Goal: Transaction & Acquisition: Purchase product/service

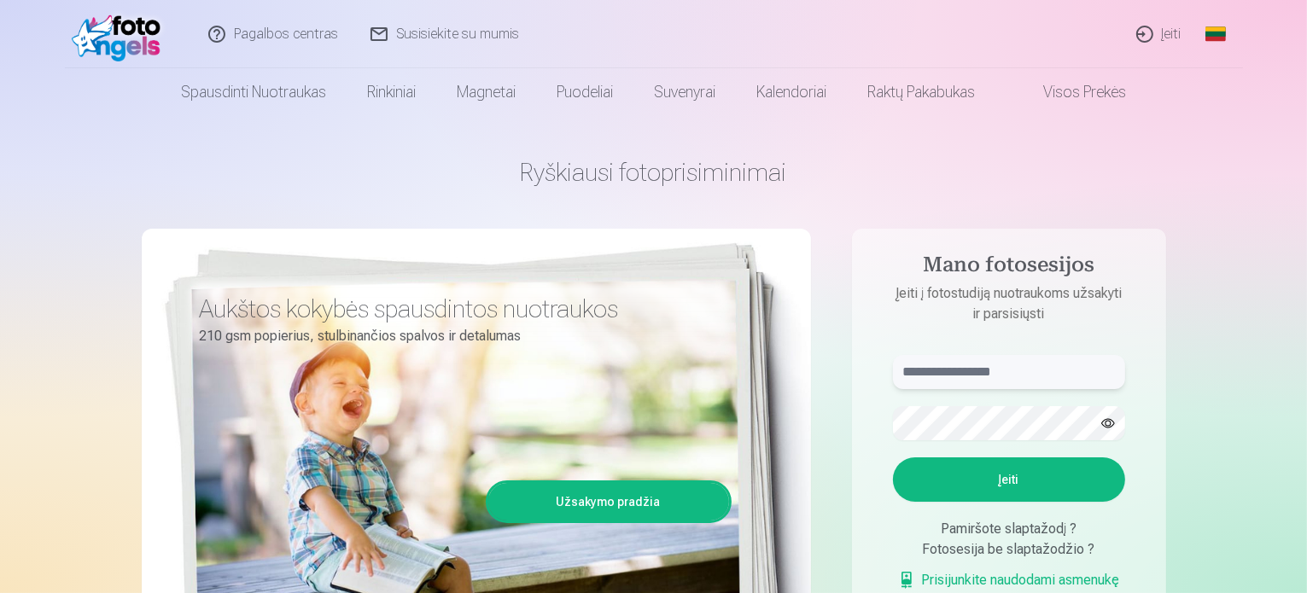
click at [944, 365] on input "text" at bounding box center [1009, 372] width 232 height 34
type input "**********"
click at [999, 480] on button "Įeiti" at bounding box center [1009, 480] width 232 height 44
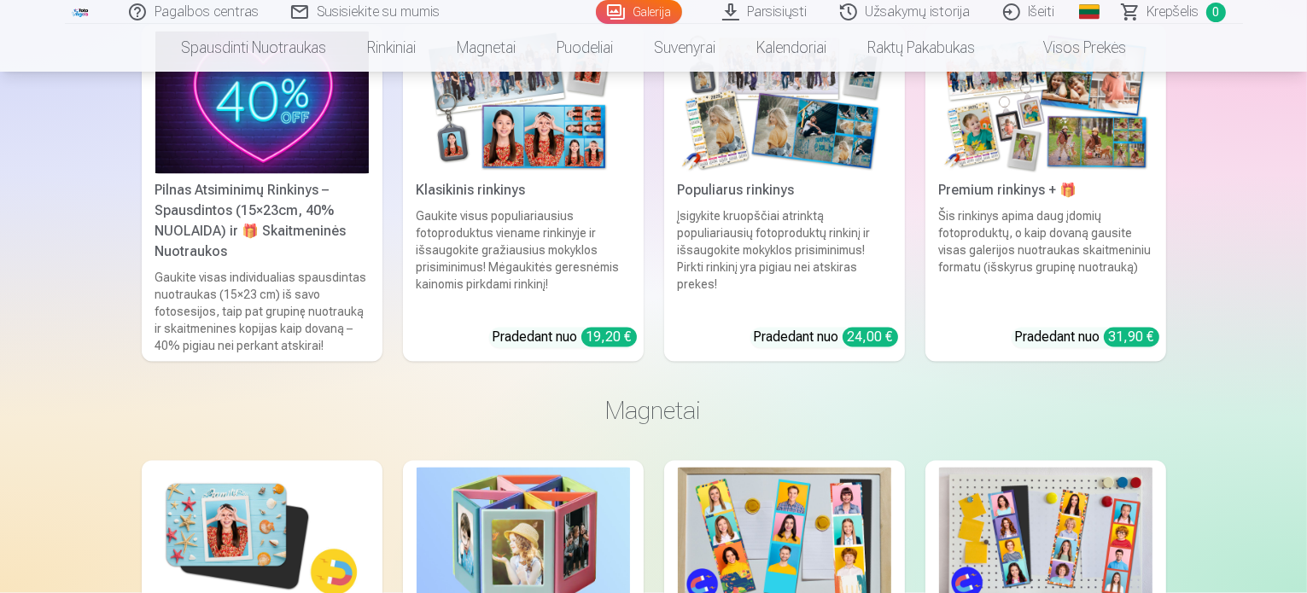
scroll to position [3244, 0]
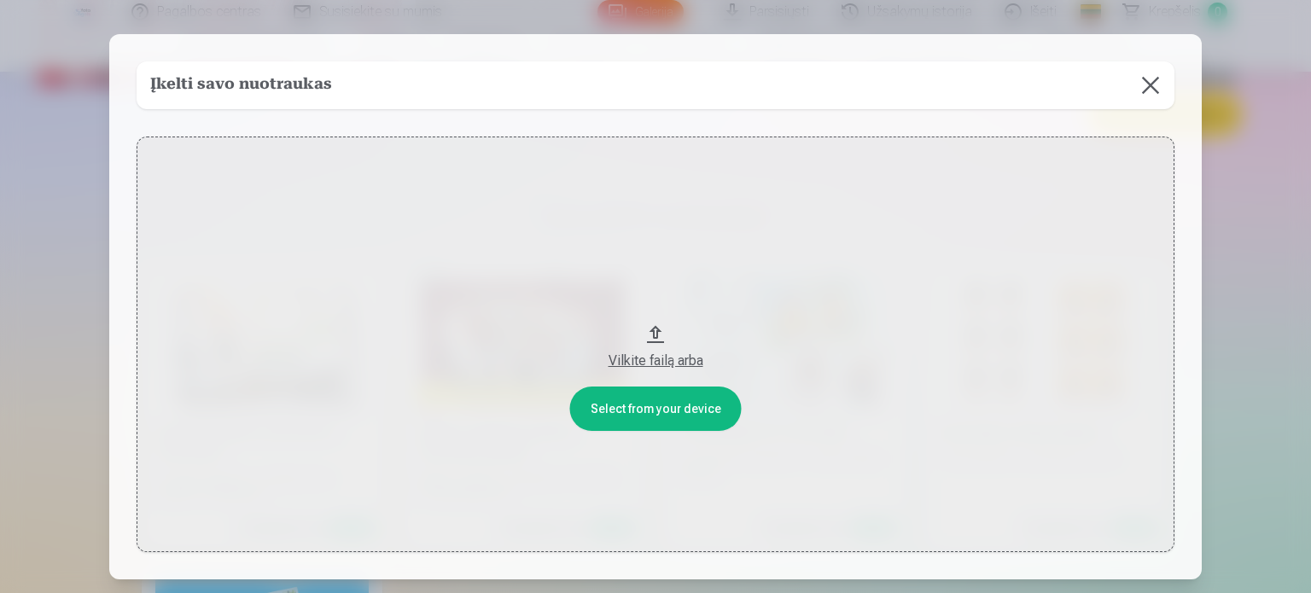
click at [1147, 81] on button at bounding box center [1151, 85] width 48 height 48
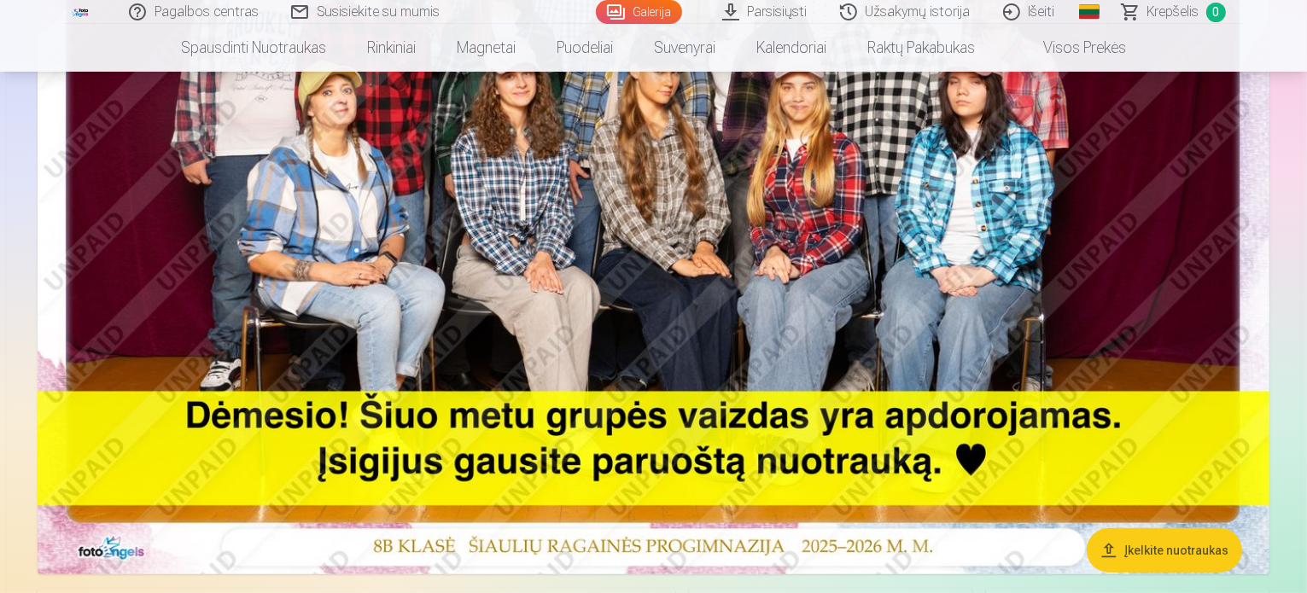
scroll to position [606, 0]
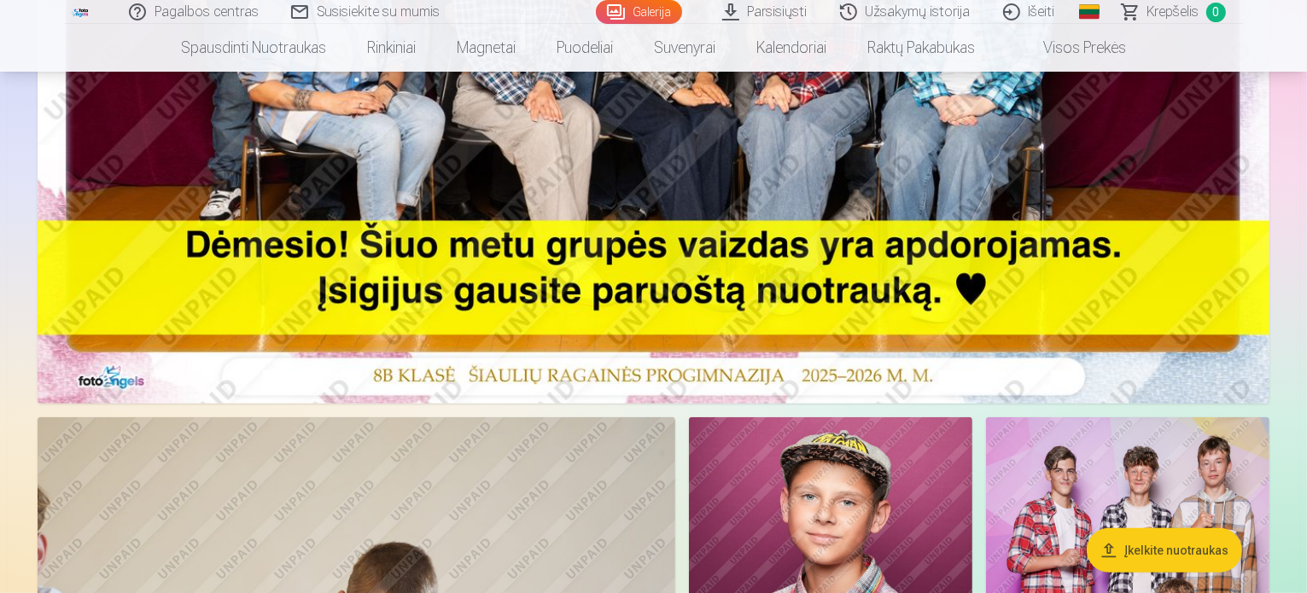
click at [1129, 543] on button "Įkelkite nuotraukas" at bounding box center [1164, 550] width 155 height 44
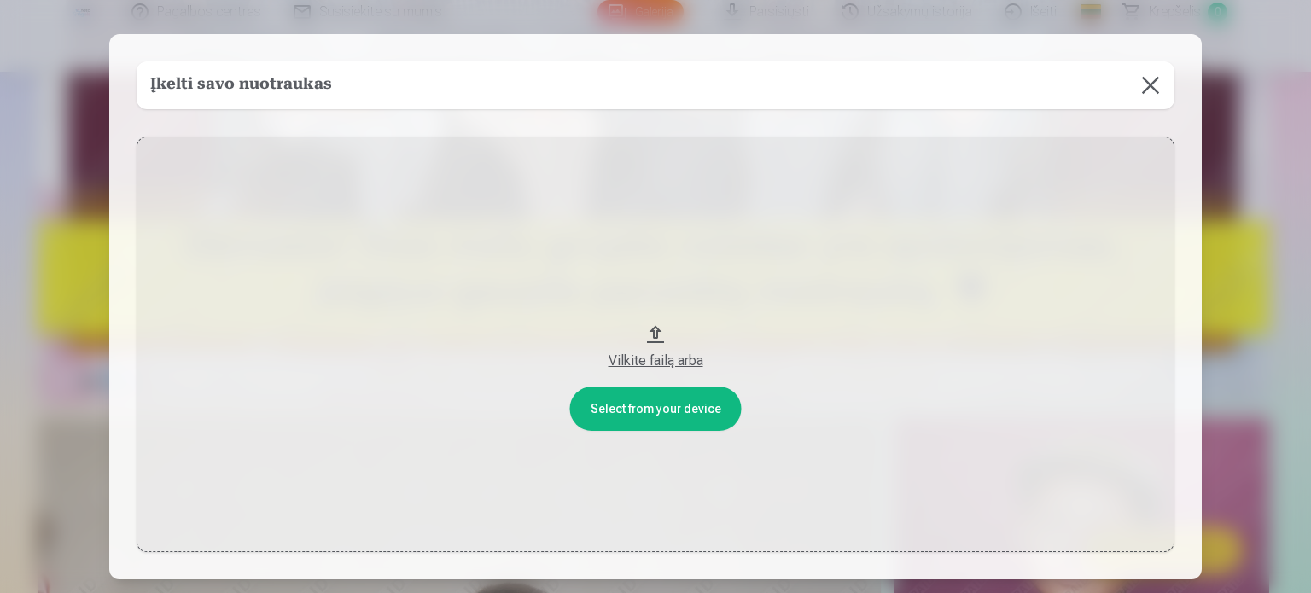
click at [1147, 84] on button at bounding box center [1151, 85] width 48 height 48
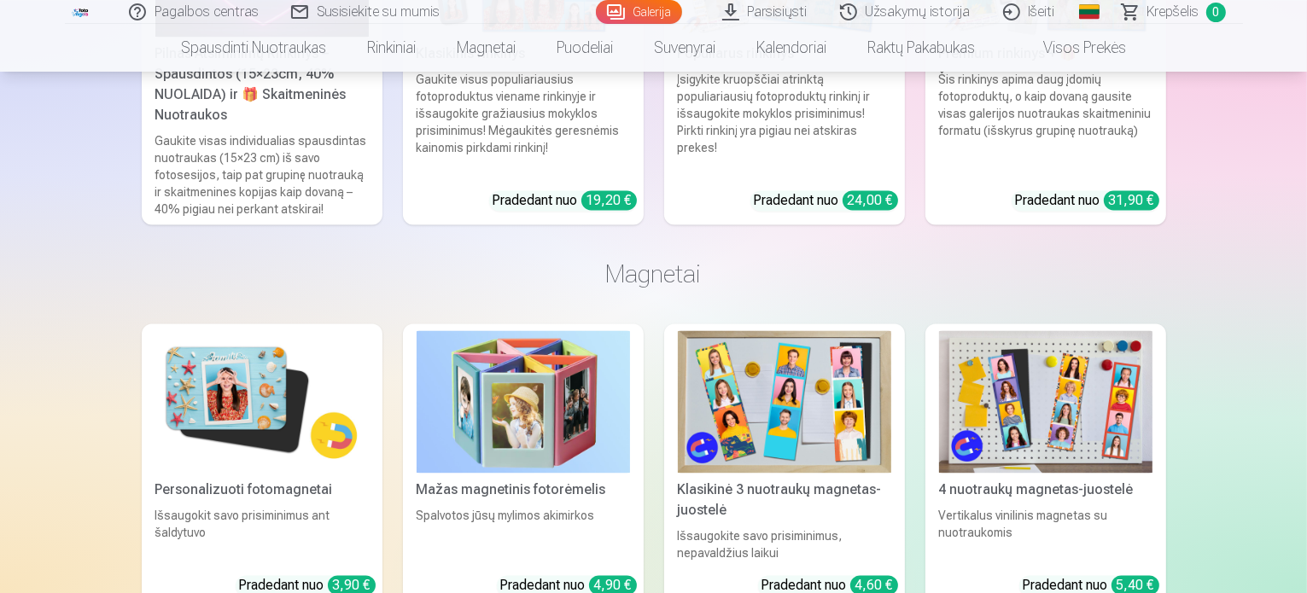
scroll to position [3167, 0]
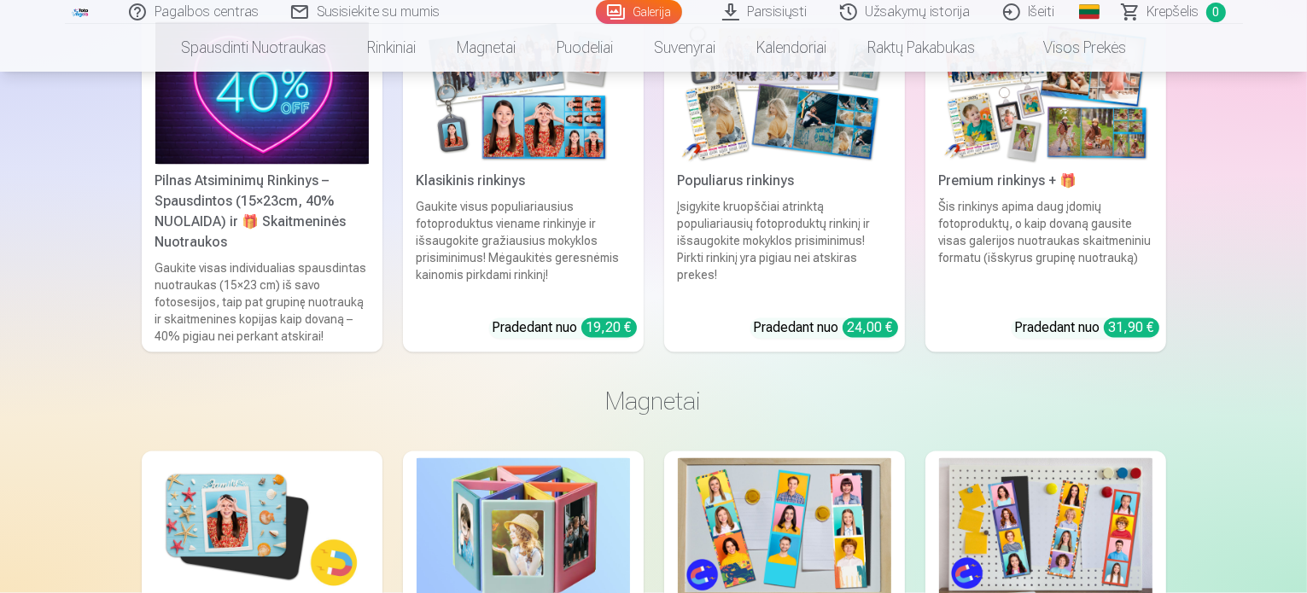
click at [1294, 581] on div at bounding box center [1294, 581] width 0 height 0
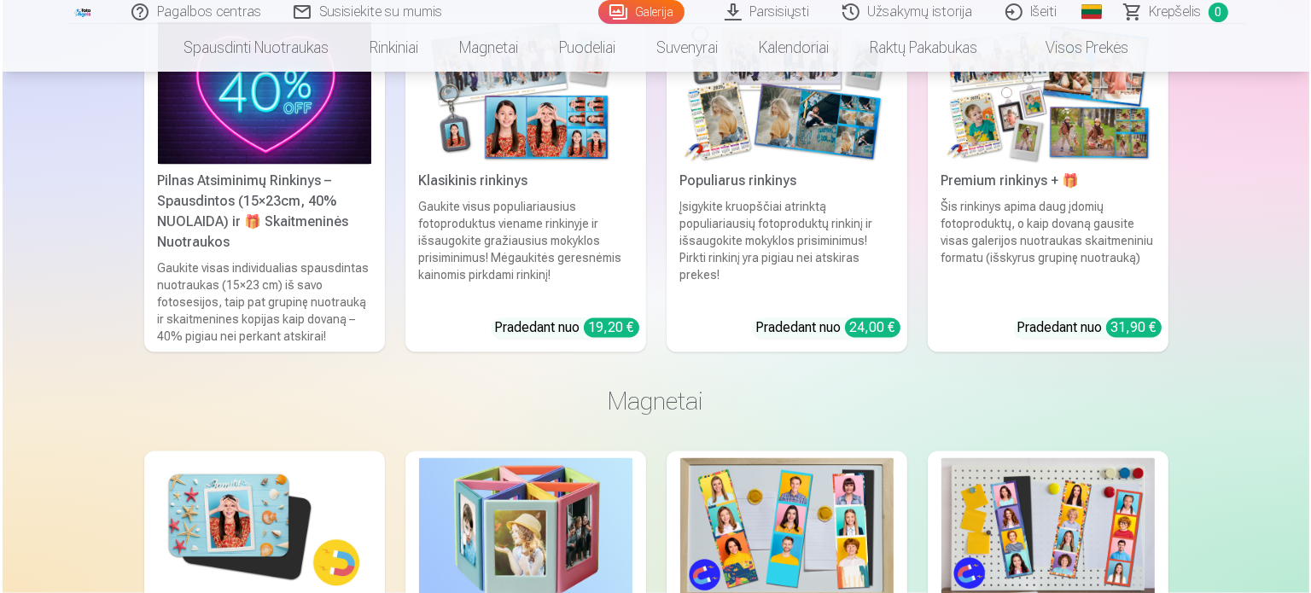
scroll to position [3176, 0]
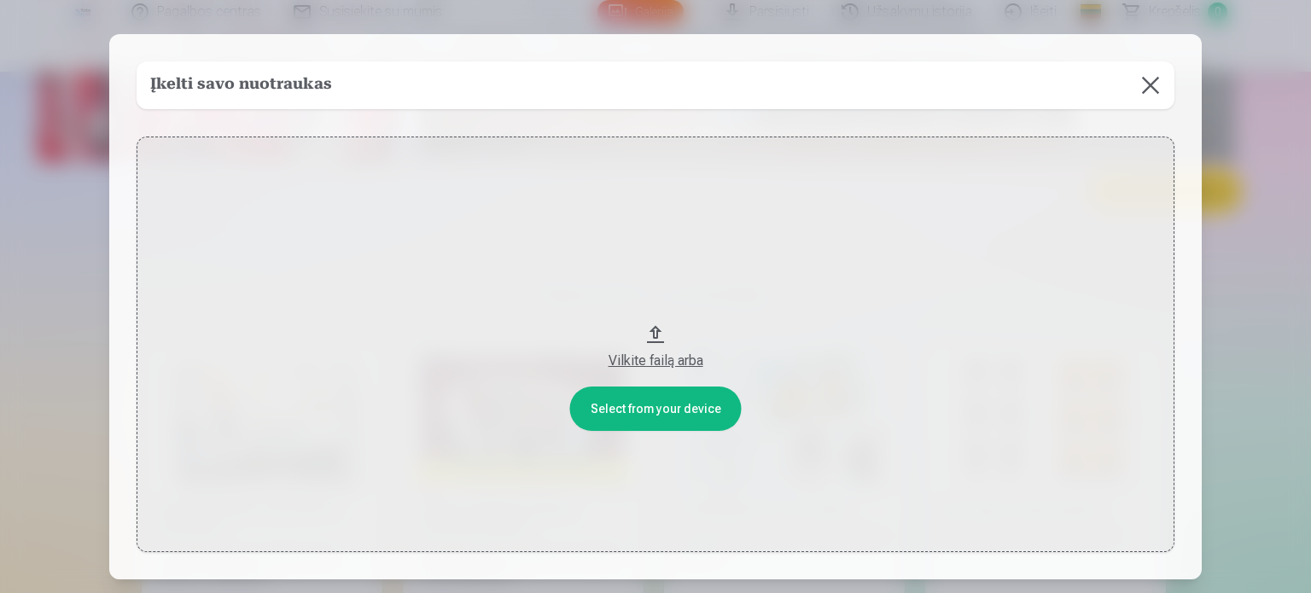
click at [708, 400] on button "Vilkite failą arba" at bounding box center [656, 345] width 1038 height 416
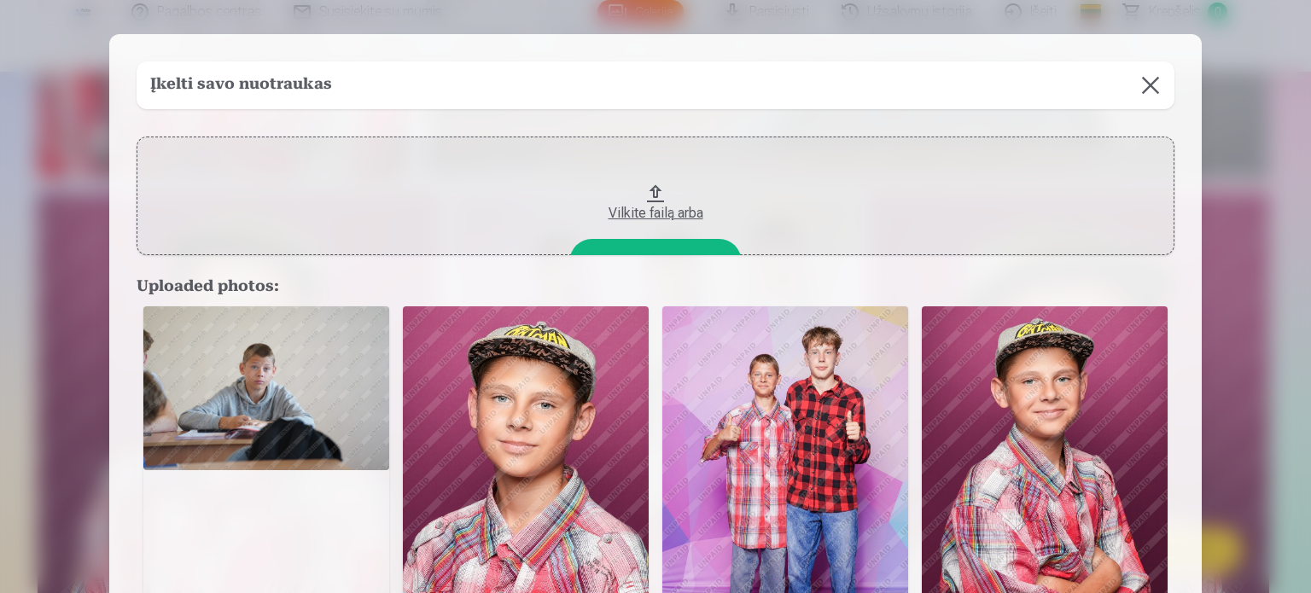
click at [575, 114] on div "Įkelti savo nuotraukas Complete Select from your device Vilkite failą arba Uplo…" at bounding box center [655, 581] width 1093 height 1095
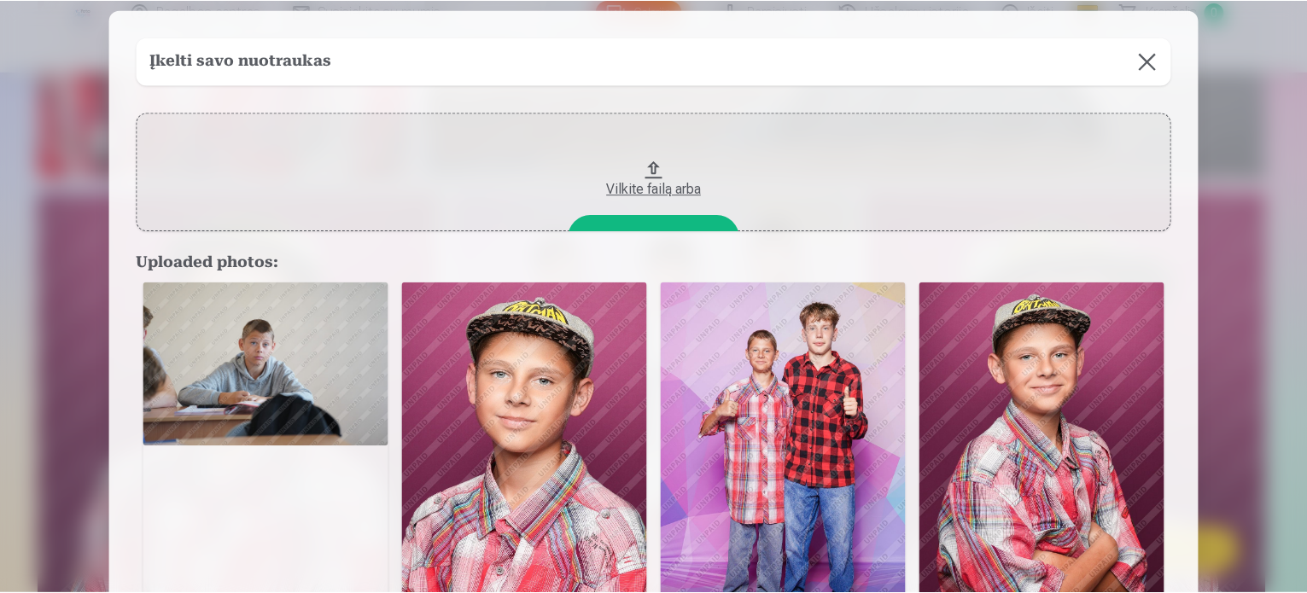
scroll to position [0, 0]
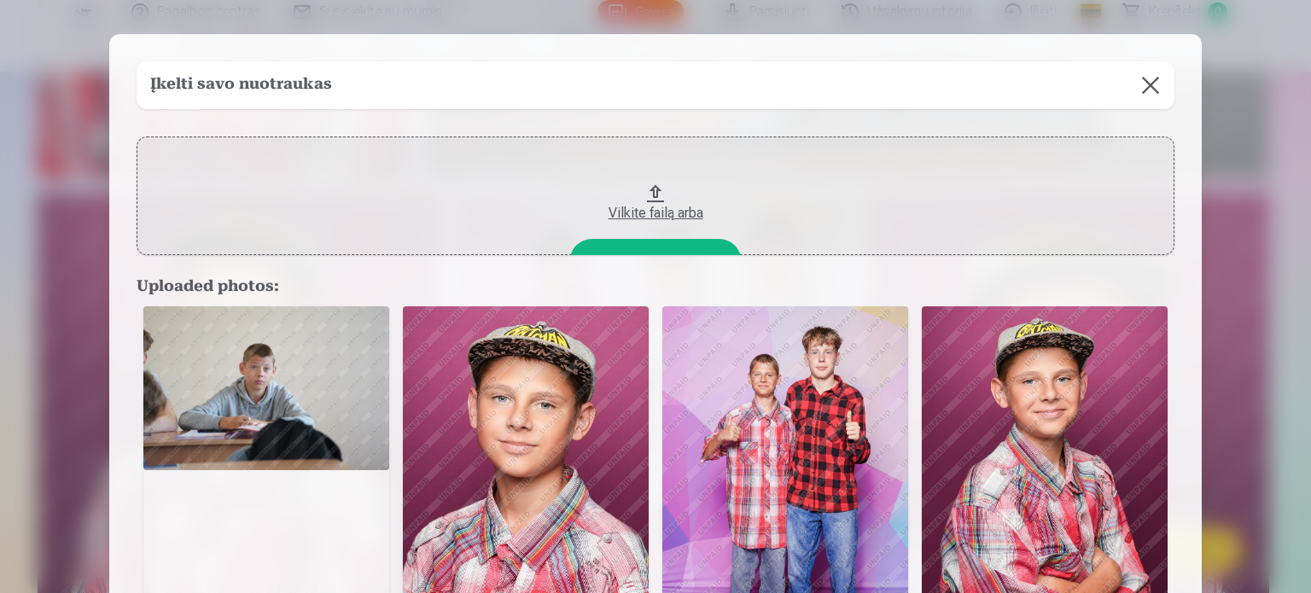
click at [1141, 86] on button at bounding box center [1151, 85] width 48 height 48
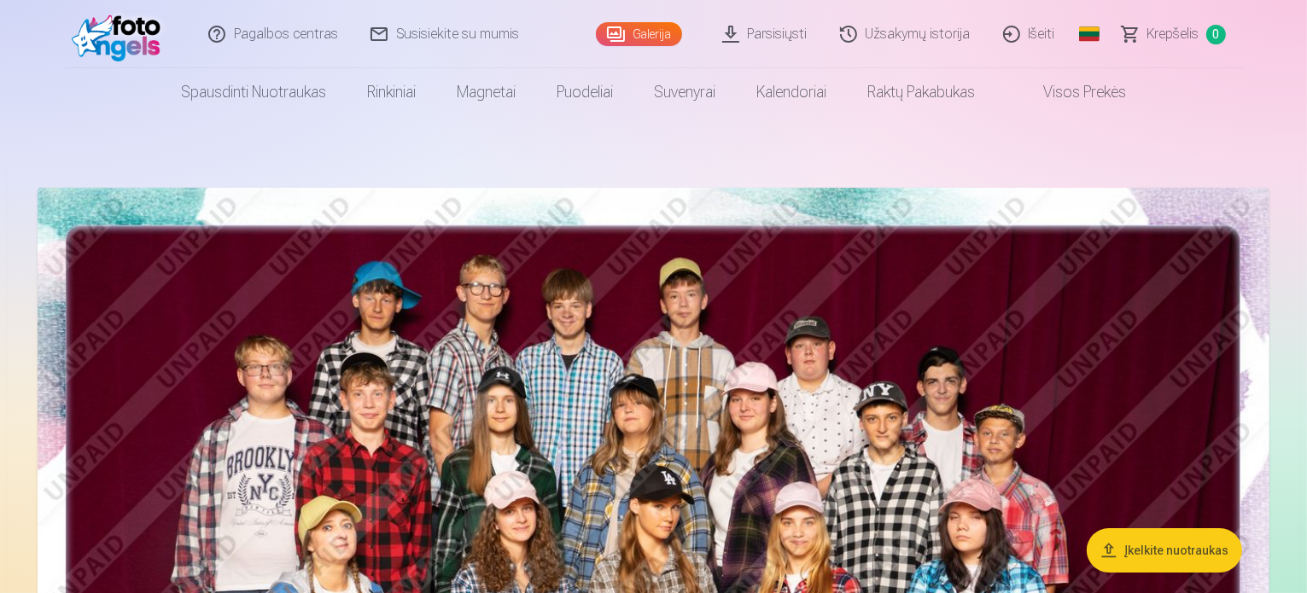
click at [1137, 550] on body "Pagalbos centras Susisiekite su mumis Galerija Parsisiųsti Užsakymų istorija Iš…" at bounding box center [653, 296] width 1307 height 593
click at [1294, 581] on div at bounding box center [1294, 581] width 0 height 0
click at [1212, 546] on button "Įkelkite nuotraukas" at bounding box center [1164, 550] width 155 height 44
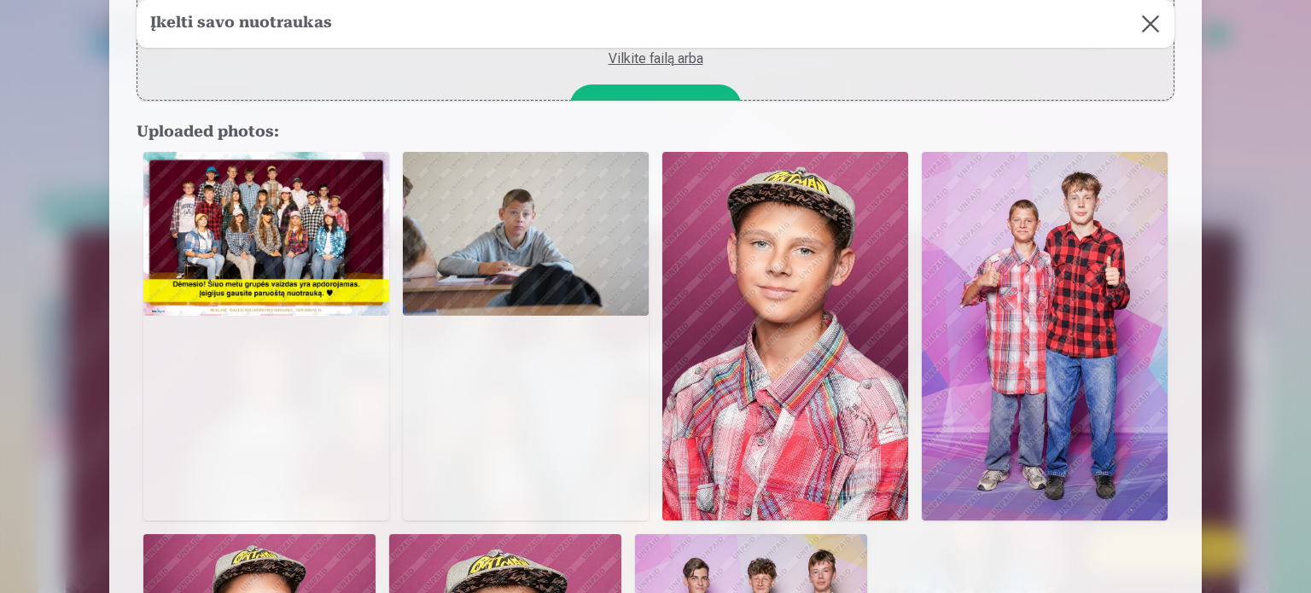
scroll to position [85, 0]
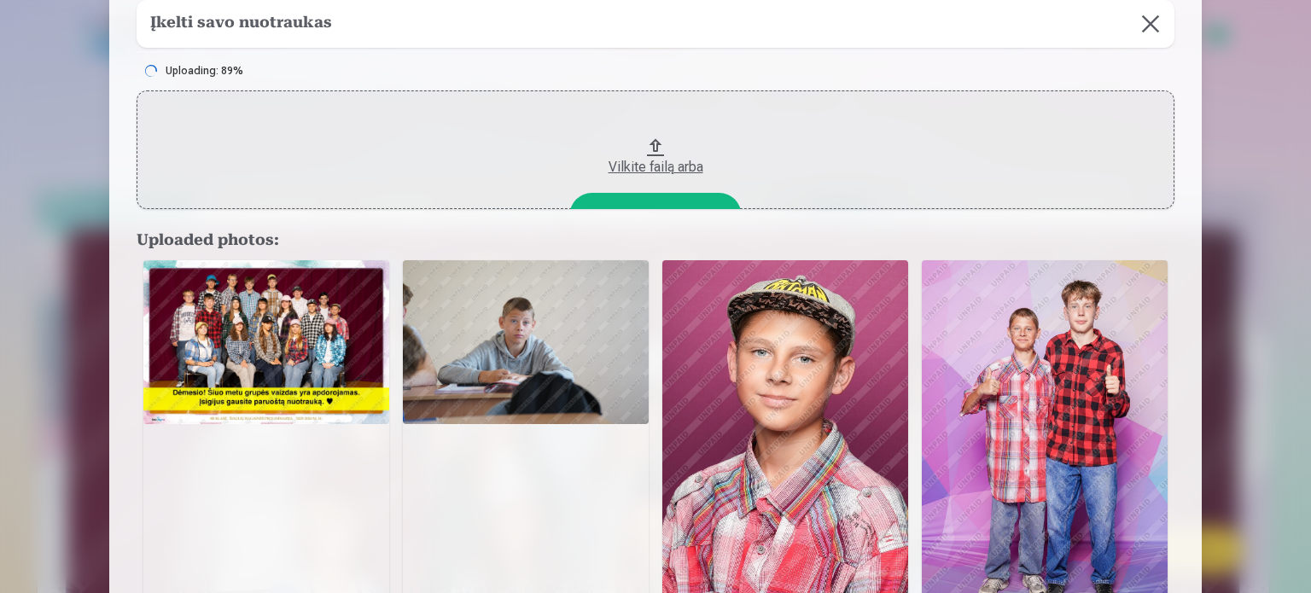
click at [0, 93] on div at bounding box center [655, 296] width 1311 height 593
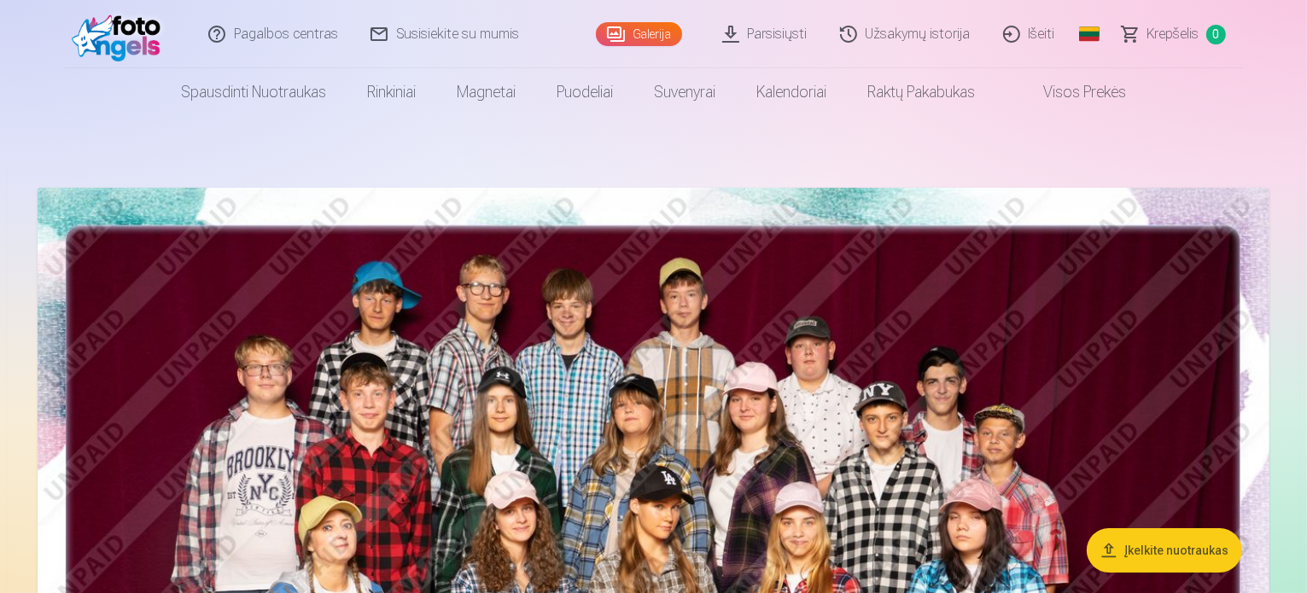
click at [1212, 560] on button "Įkelkite nuotraukas" at bounding box center [1164, 550] width 155 height 44
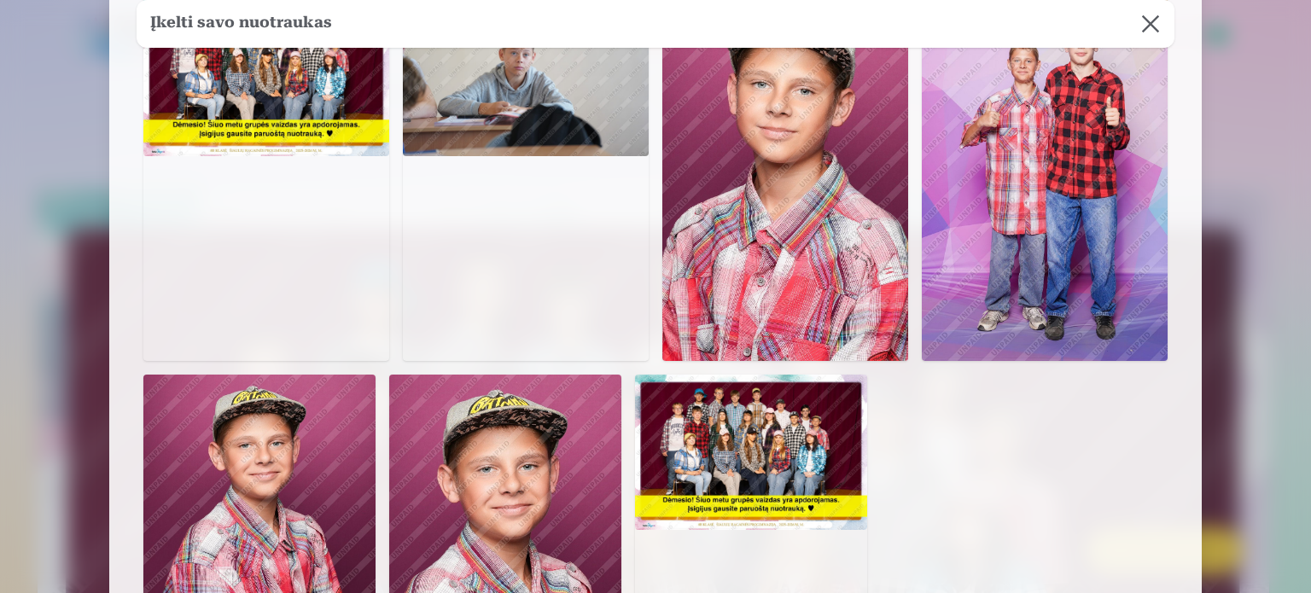
scroll to position [341, 0]
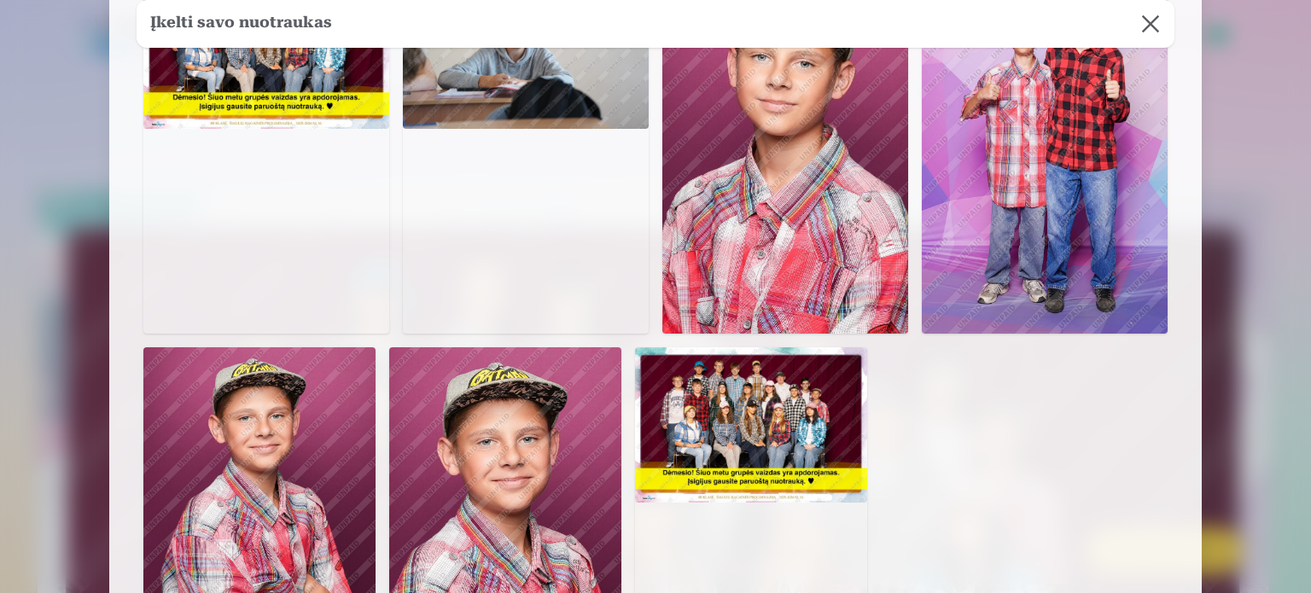
drag, startPoint x: 806, startPoint y: 423, endPoint x: 944, endPoint y: 461, distance: 143.5
click at [944, 461] on div at bounding box center [656, 330] width 1038 height 744
drag, startPoint x: 785, startPoint y: 476, endPoint x: 891, endPoint y: 489, distance: 106.7
click at [891, 489] on div at bounding box center [656, 330] width 1038 height 744
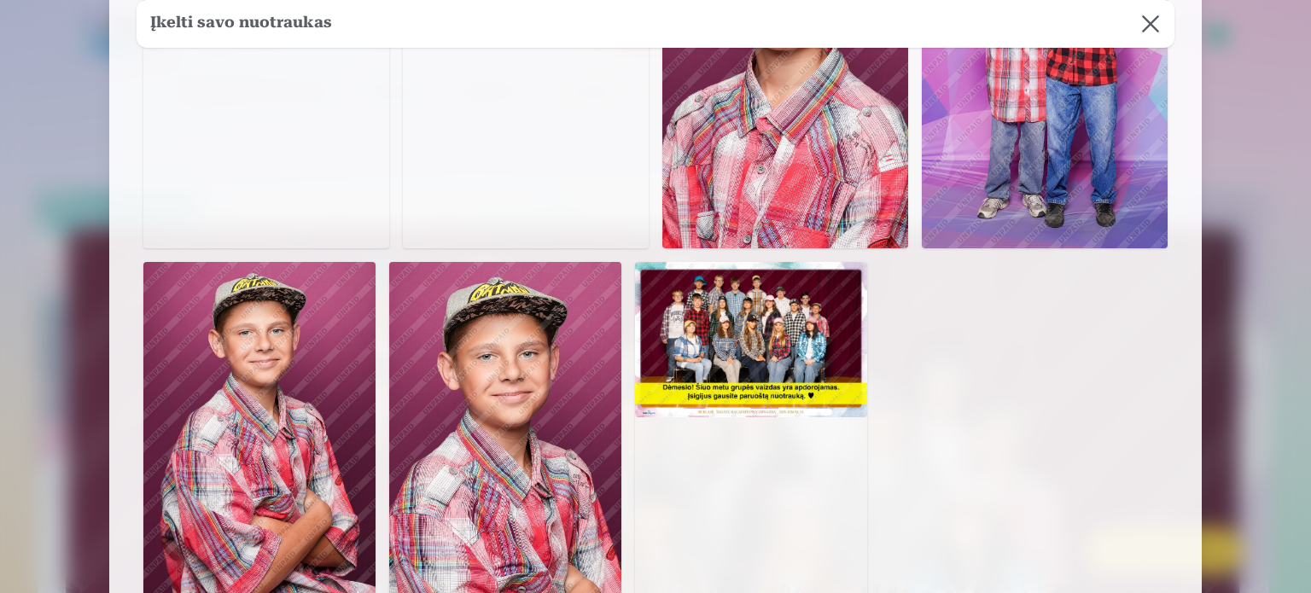
click at [791, 337] on img at bounding box center [751, 339] width 232 height 155
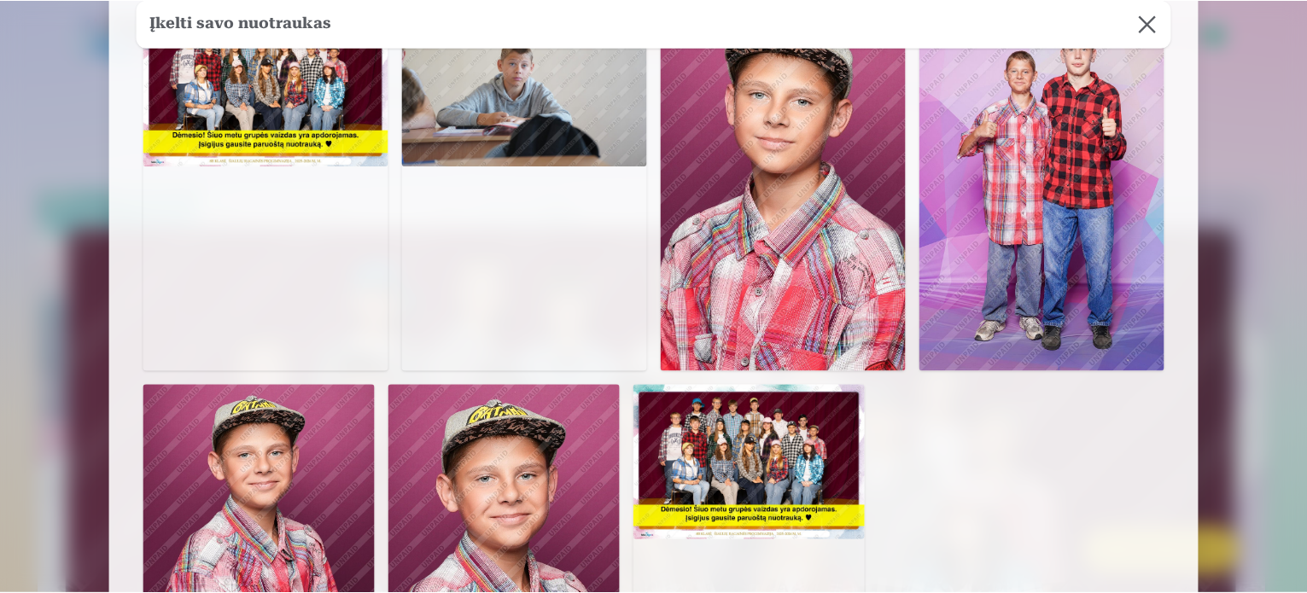
scroll to position [341, 0]
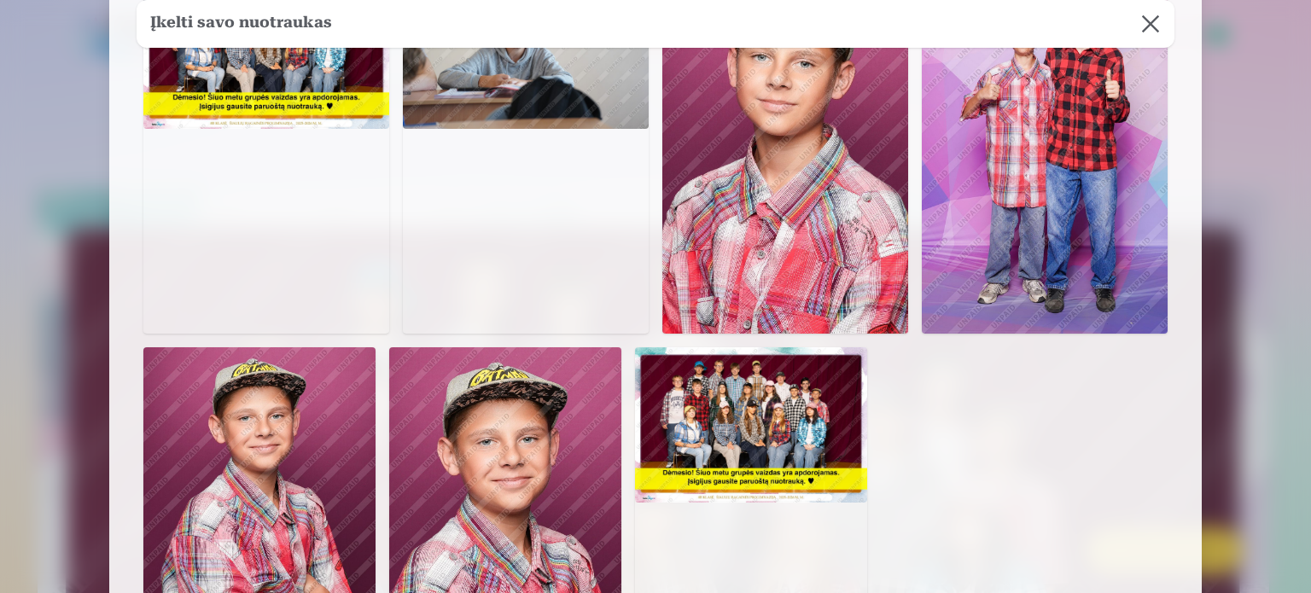
click at [1149, 27] on button at bounding box center [1151, 24] width 48 height 48
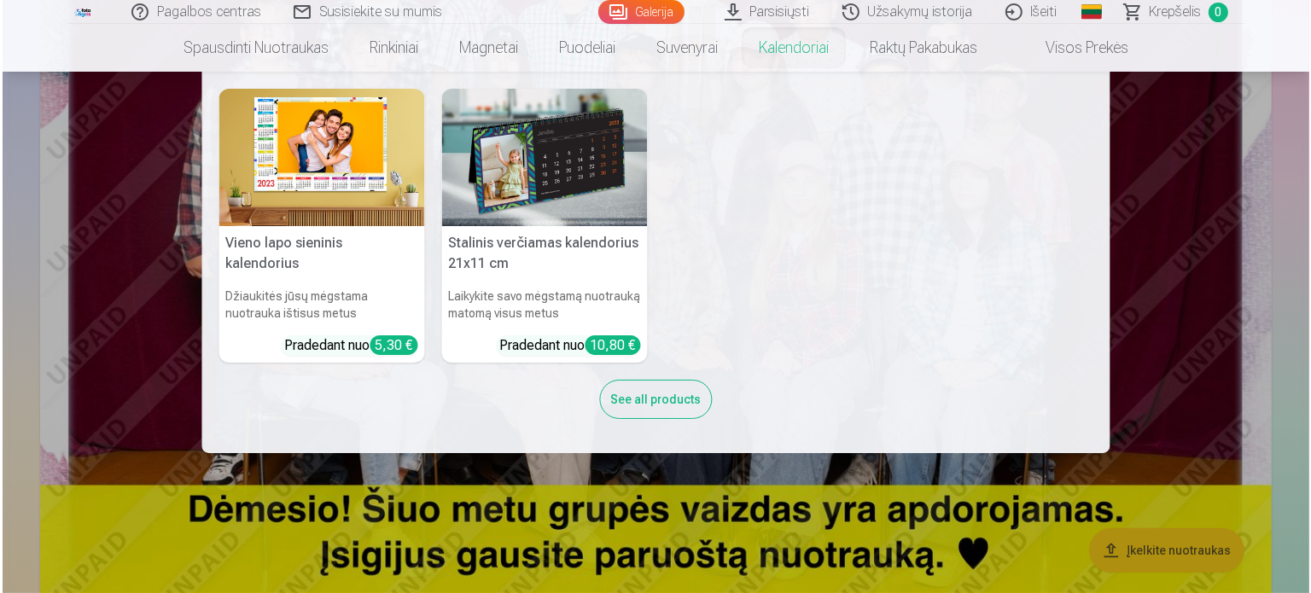
scroll to position [0, 0]
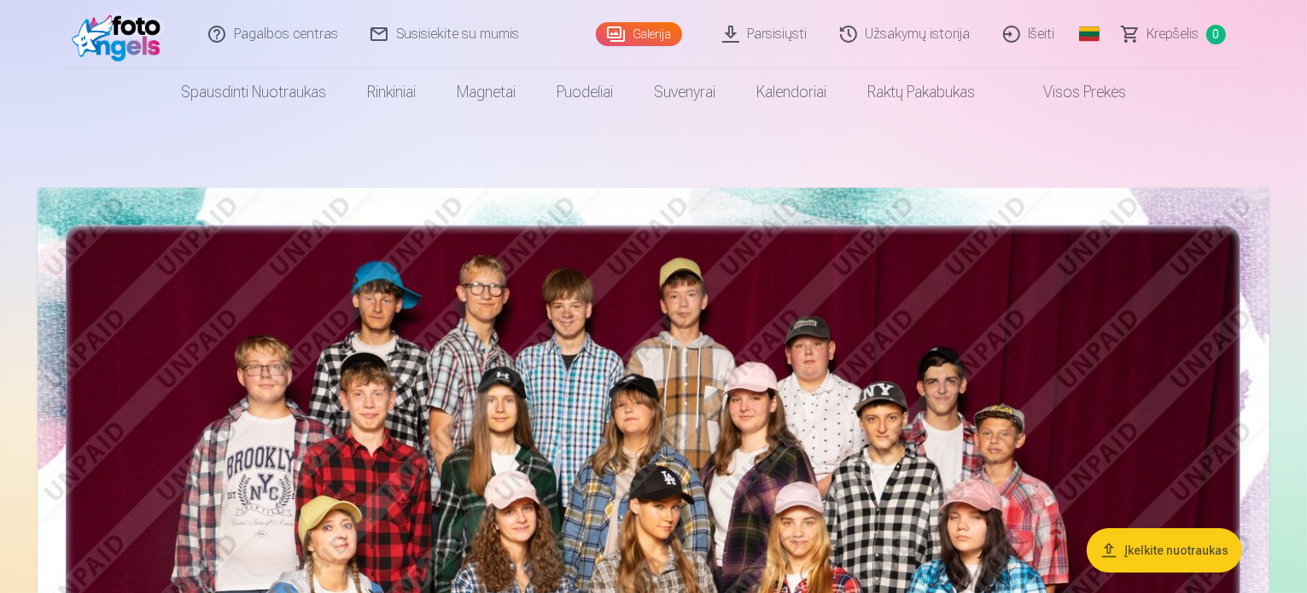
click at [1106, 544] on button "Įkelkite nuotraukas" at bounding box center [1164, 550] width 155 height 44
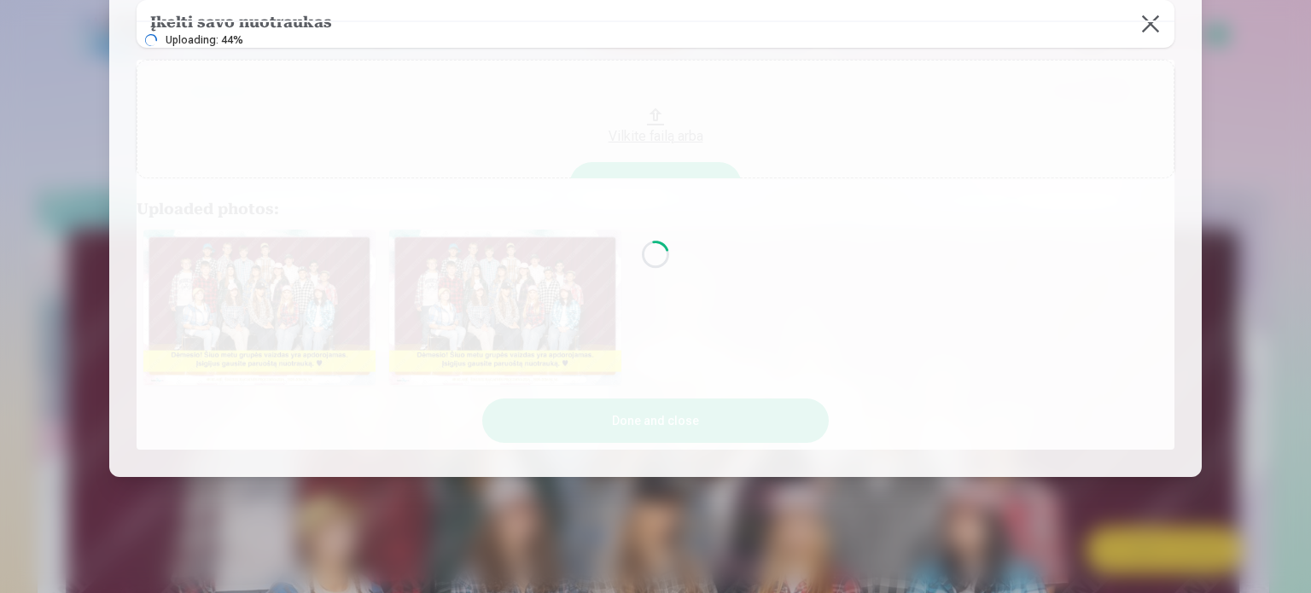
scroll to position [136, 0]
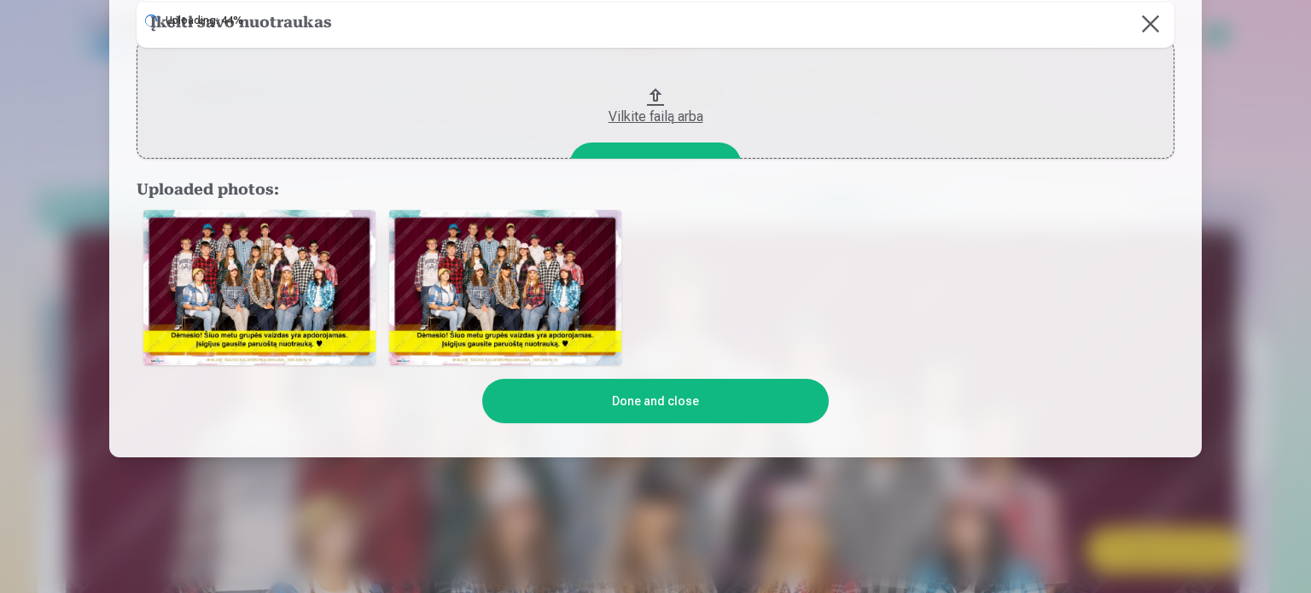
click at [514, 293] on img at bounding box center [505, 287] width 232 height 155
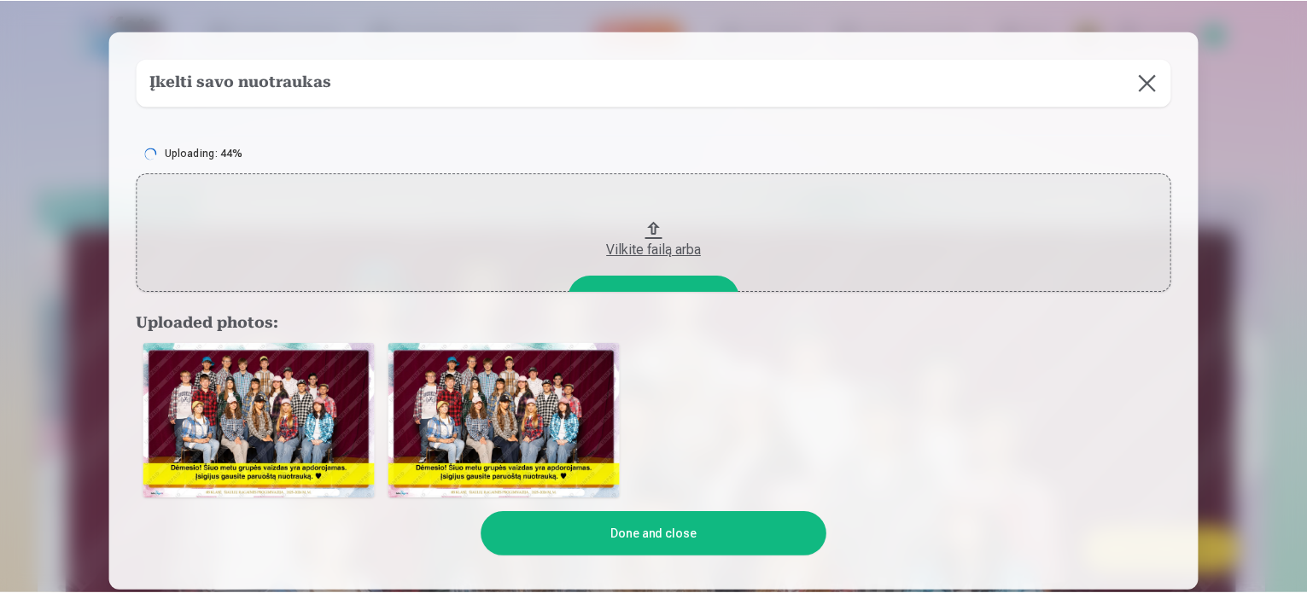
scroll to position [0, 0]
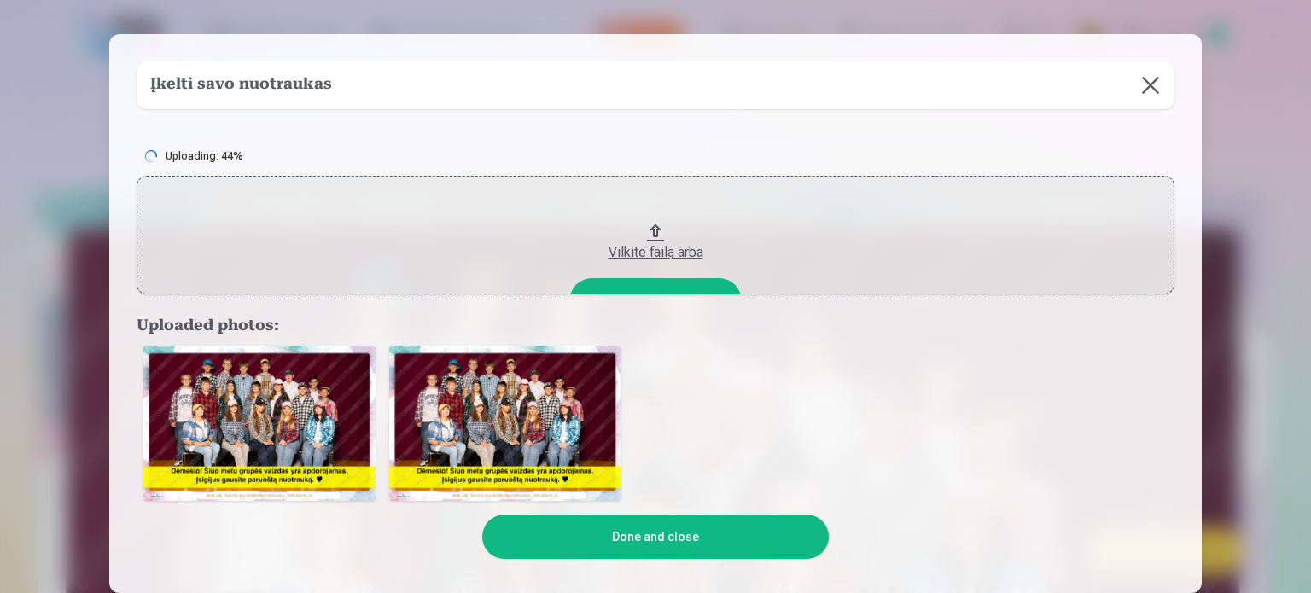
click at [1149, 85] on button at bounding box center [1151, 85] width 48 height 48
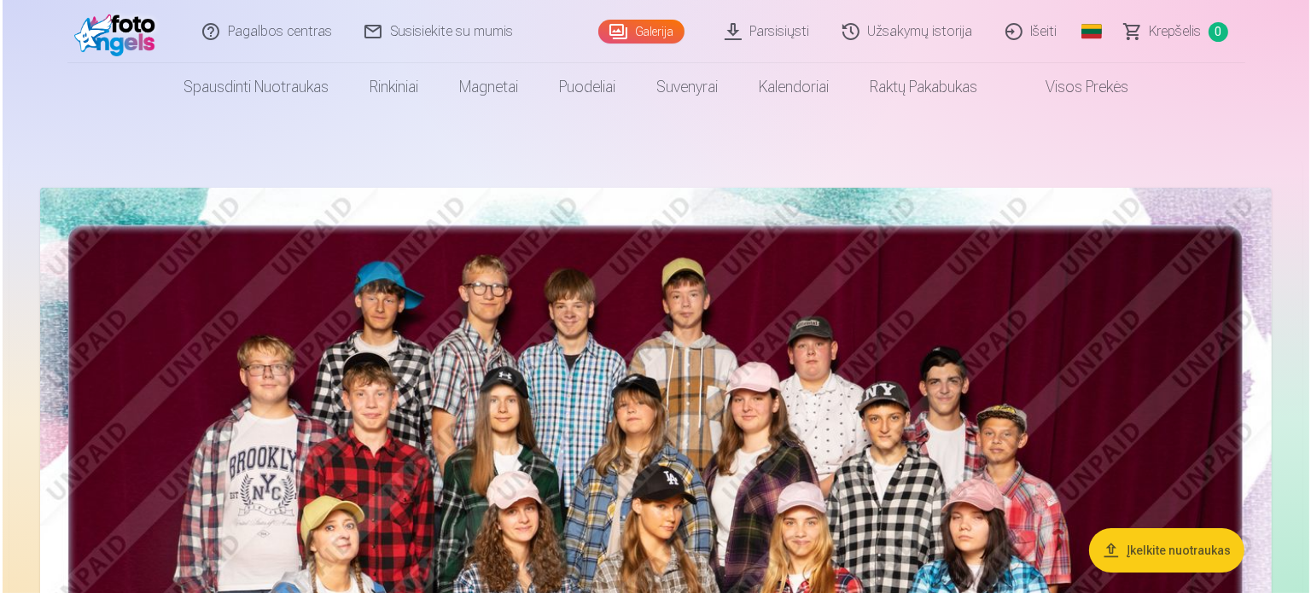
scroll to position [256, 0]
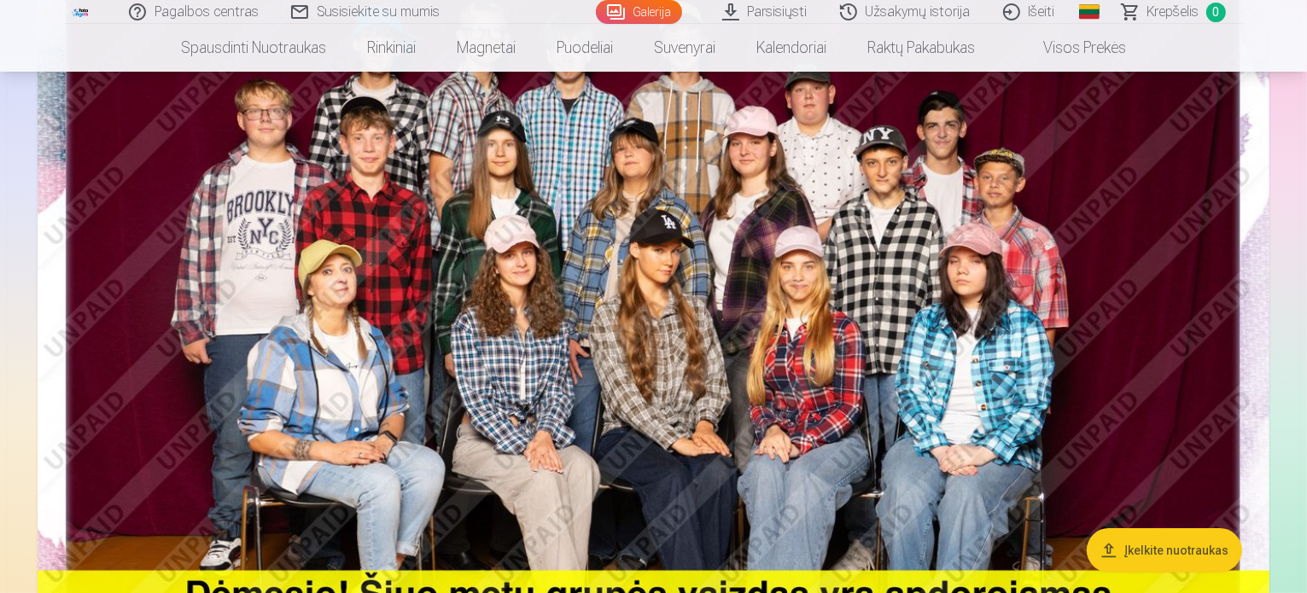
click at [1140, 551] on button "Įkelkite nuotraukas" at bounding box center [1164, 550] width 155 height 44
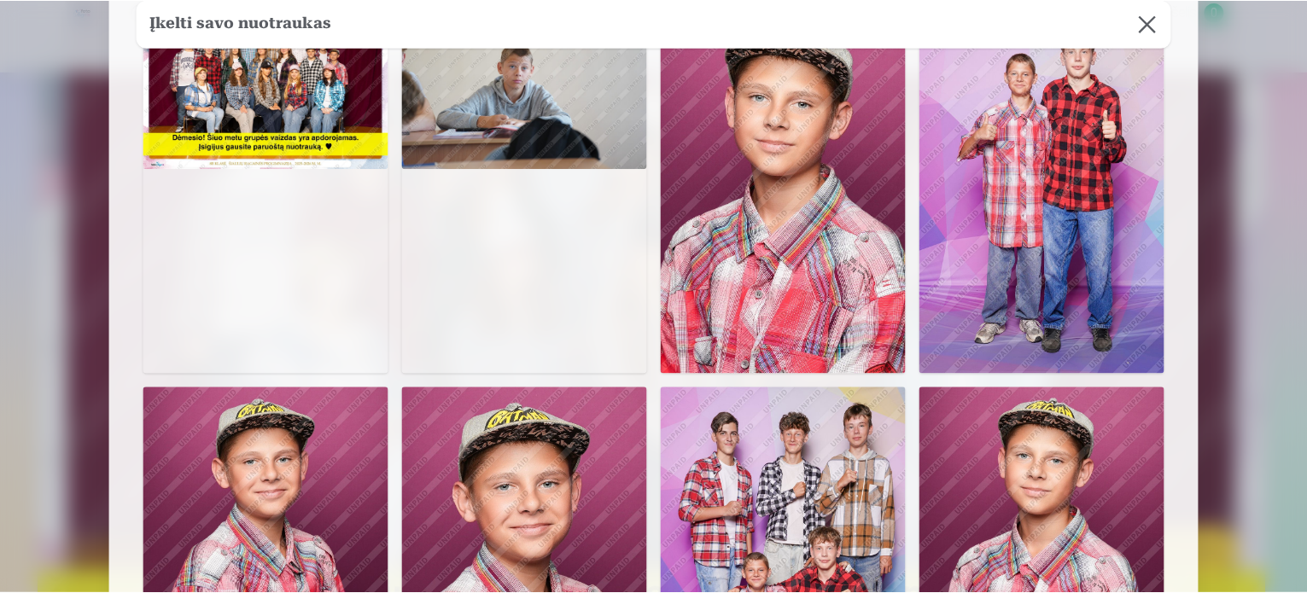
scroll to position [427, 0]
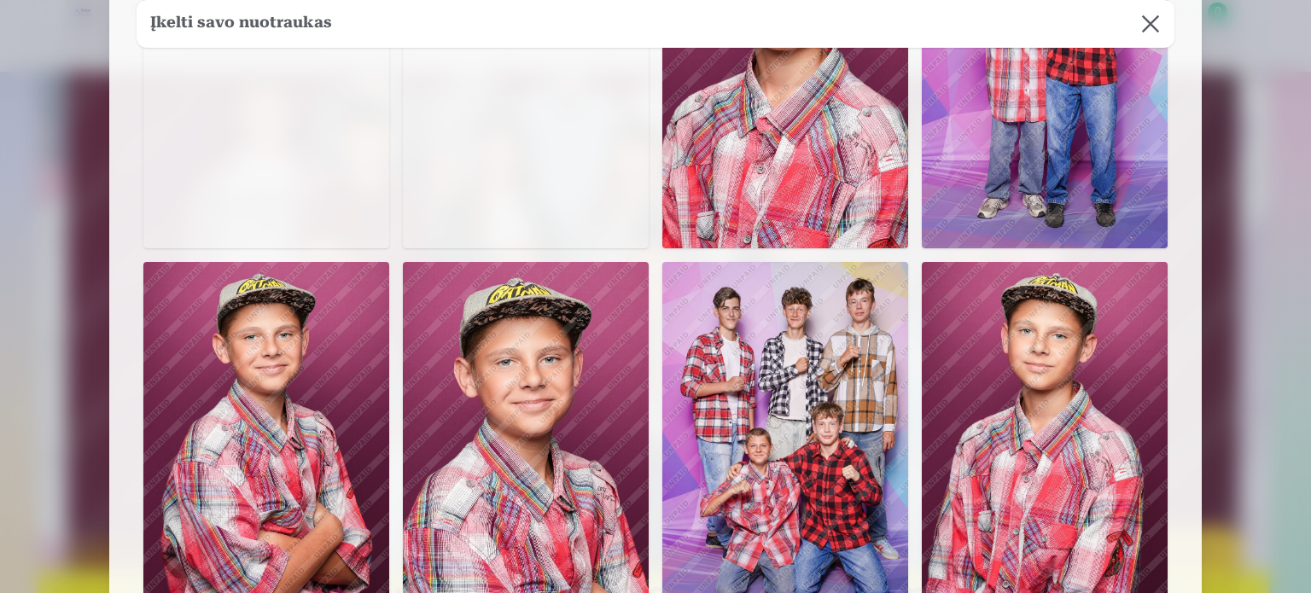
click at [1275, 85] on div at bounding box center [655, 296] width 1311 height 593
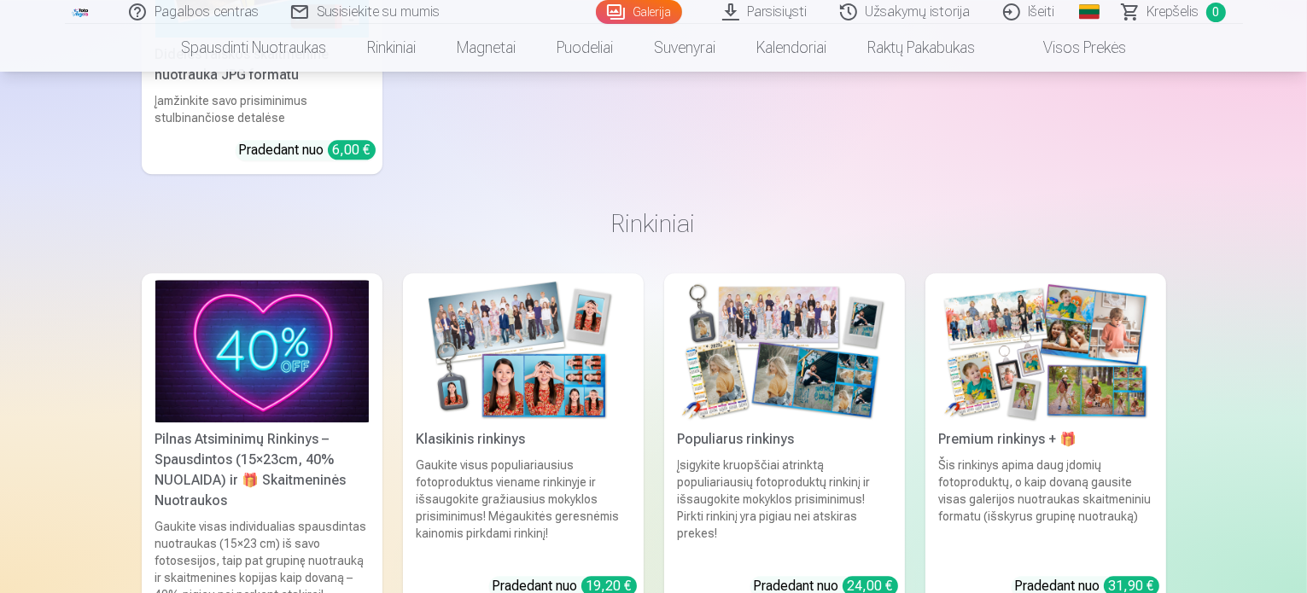
scroll to position [10842, 0]
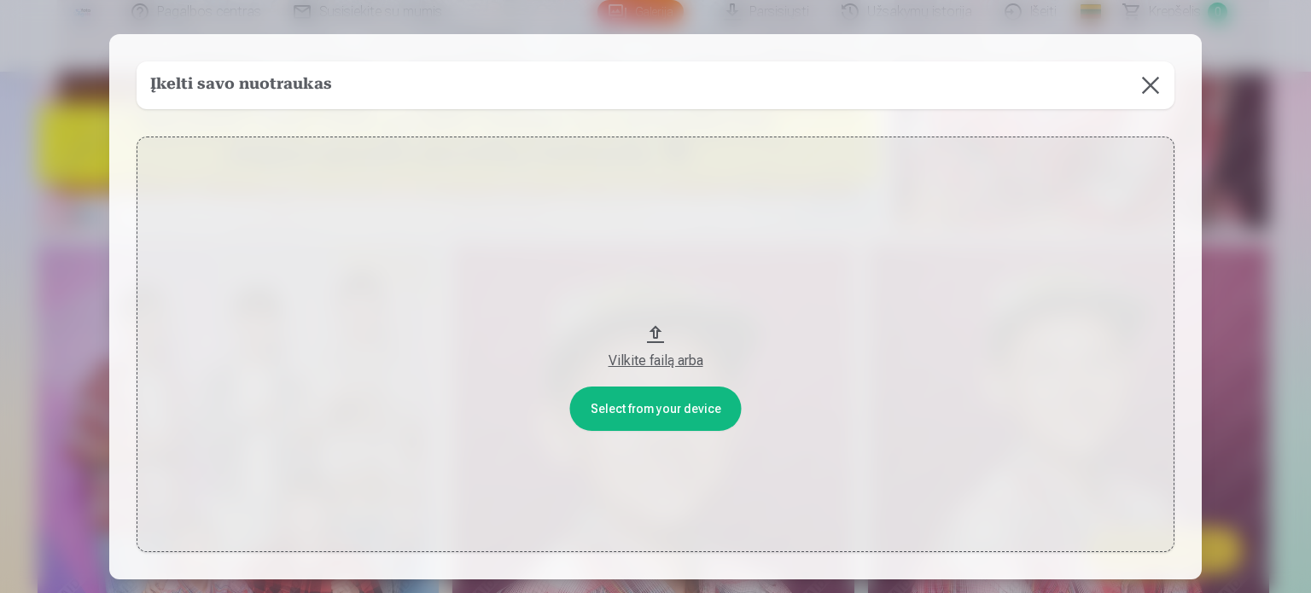
click at [1144, 90] on button at bounding box center [1151, 85] width 48 height 48
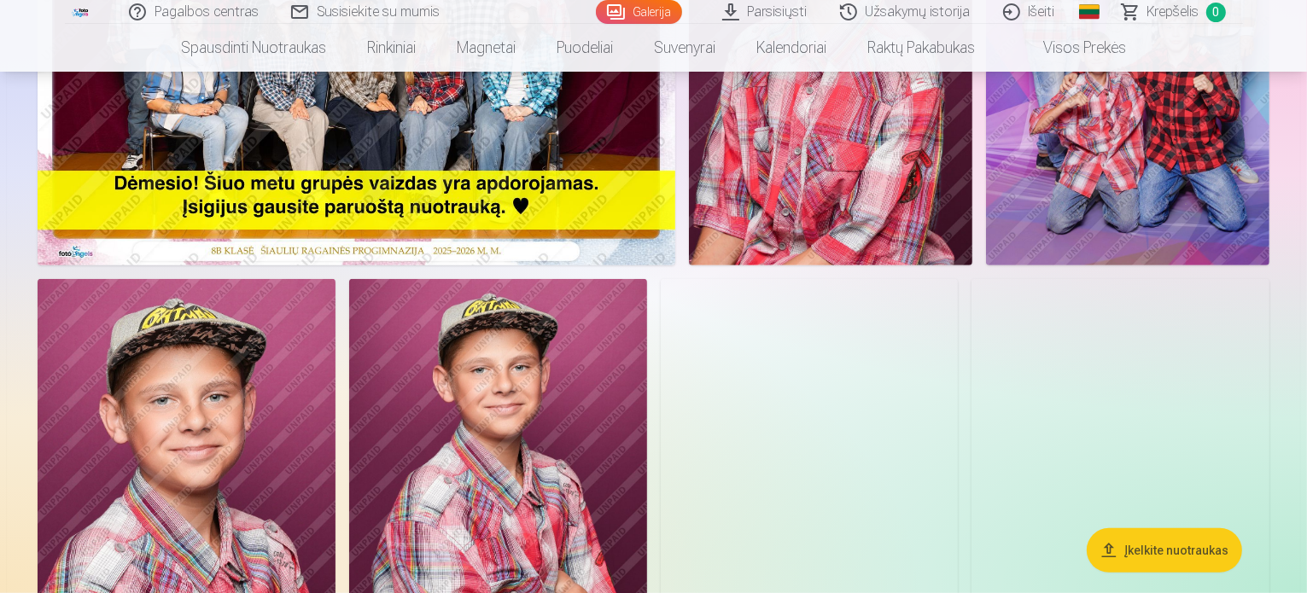
scroll to position [7120, 0]
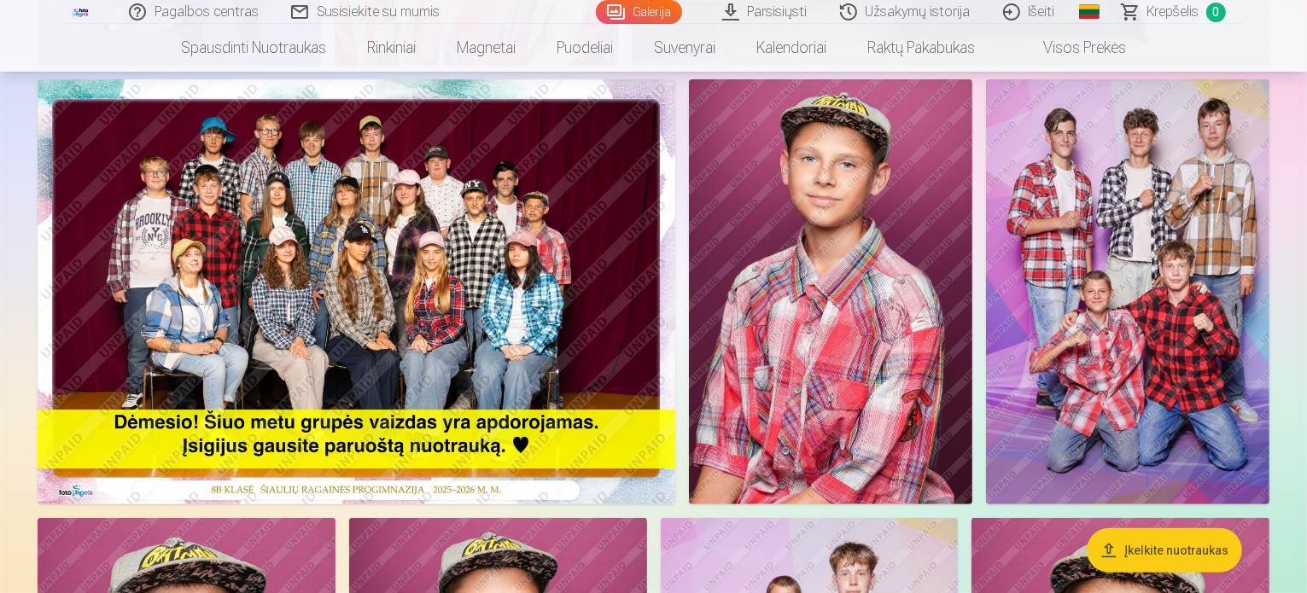
click at [744, 8] on link "Parsisiųsti" at bounding box center [766, 12] width 118 height 24
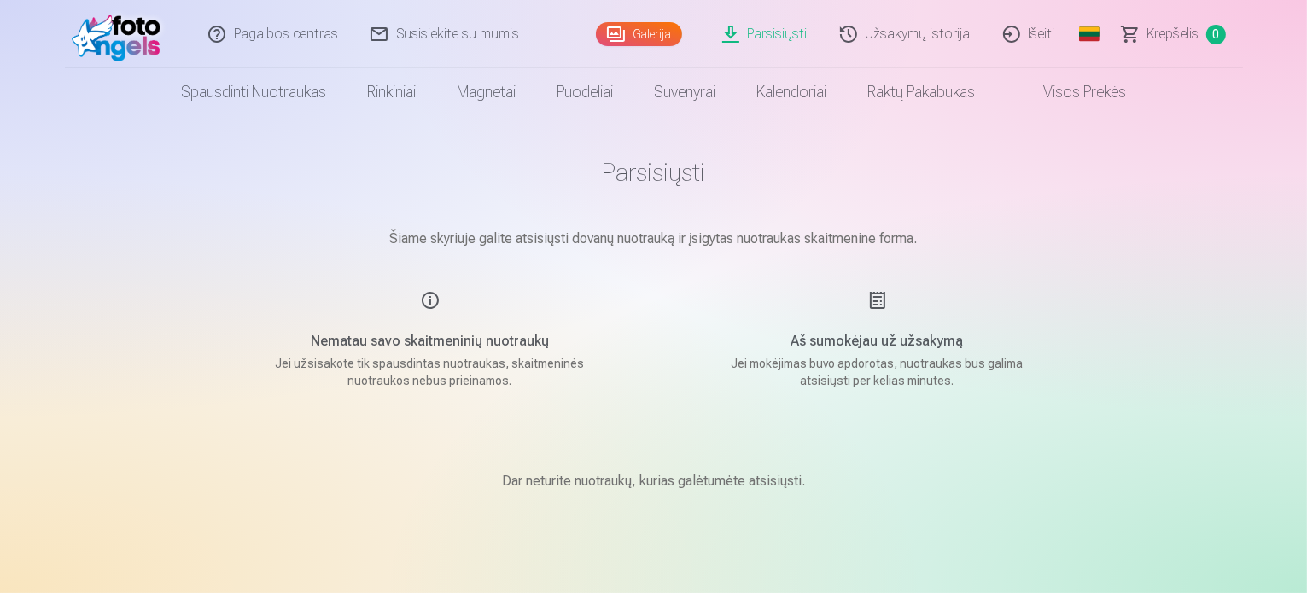
click at [625, 30] on link "Galerija" at bounding box center [639, 34] width 86 height 24
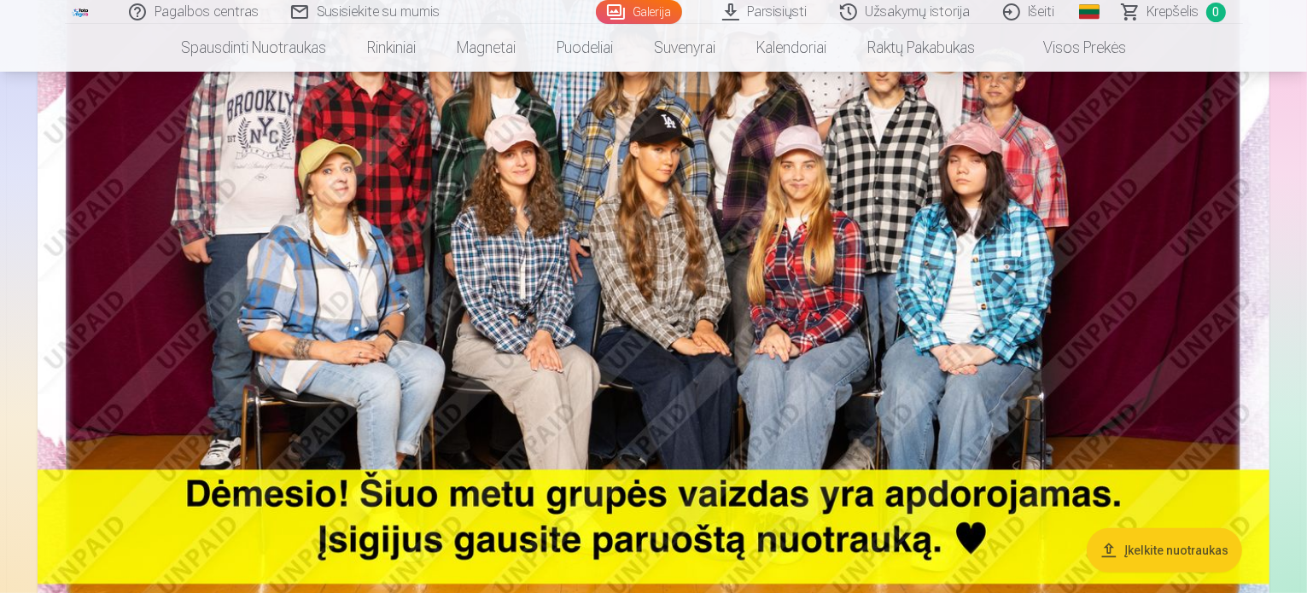
scroll to position [512, 0]
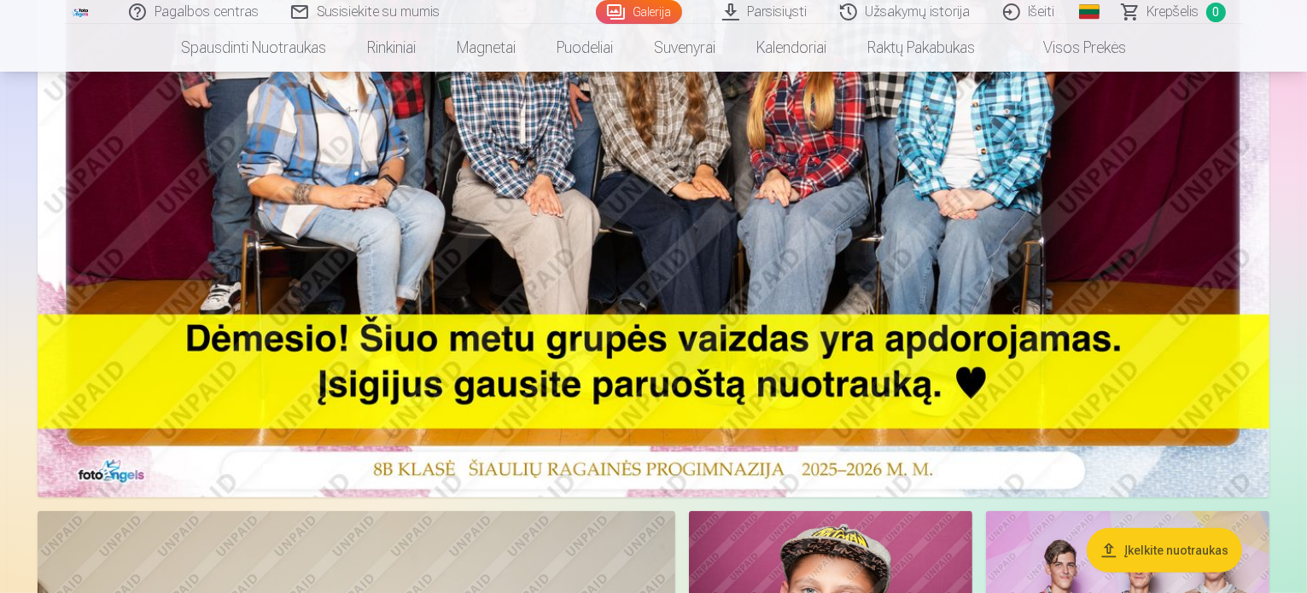
click at [909, 265] on img at bounding box center [654, 87] width 1232 height 822
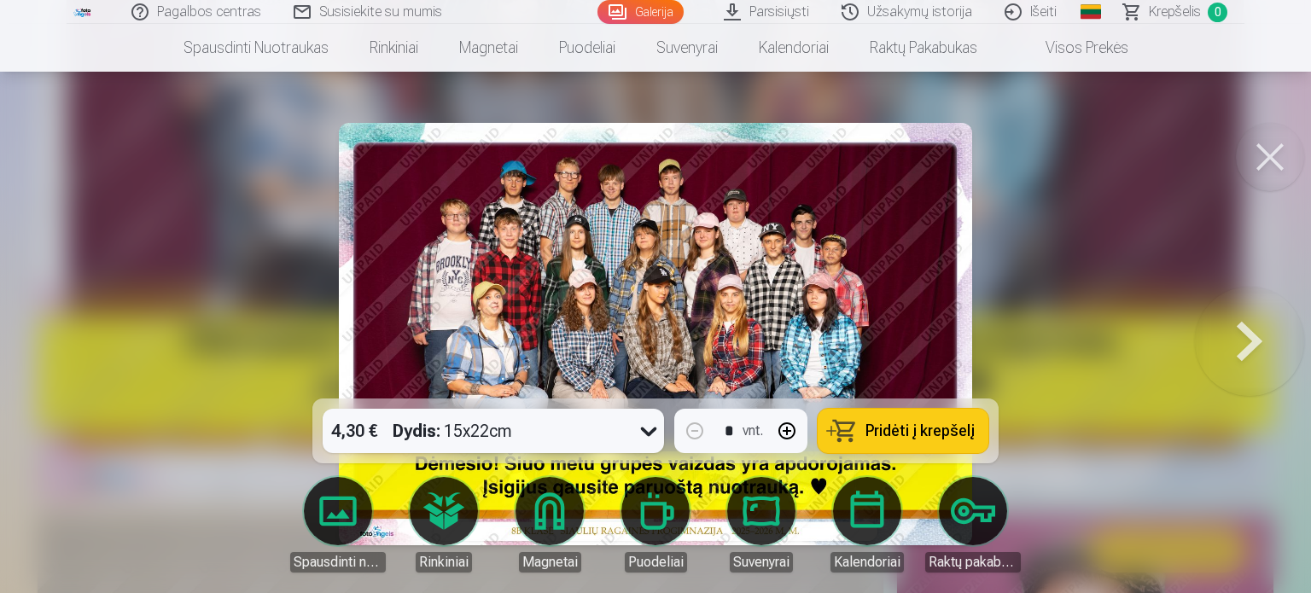
click at [891, 429] on span "Pridėti į krepšelį" at bounding box center [920, 430] width 109 height 15
click at [1088, 320] on div at bounding box center [655, 296] width 1311 height 593
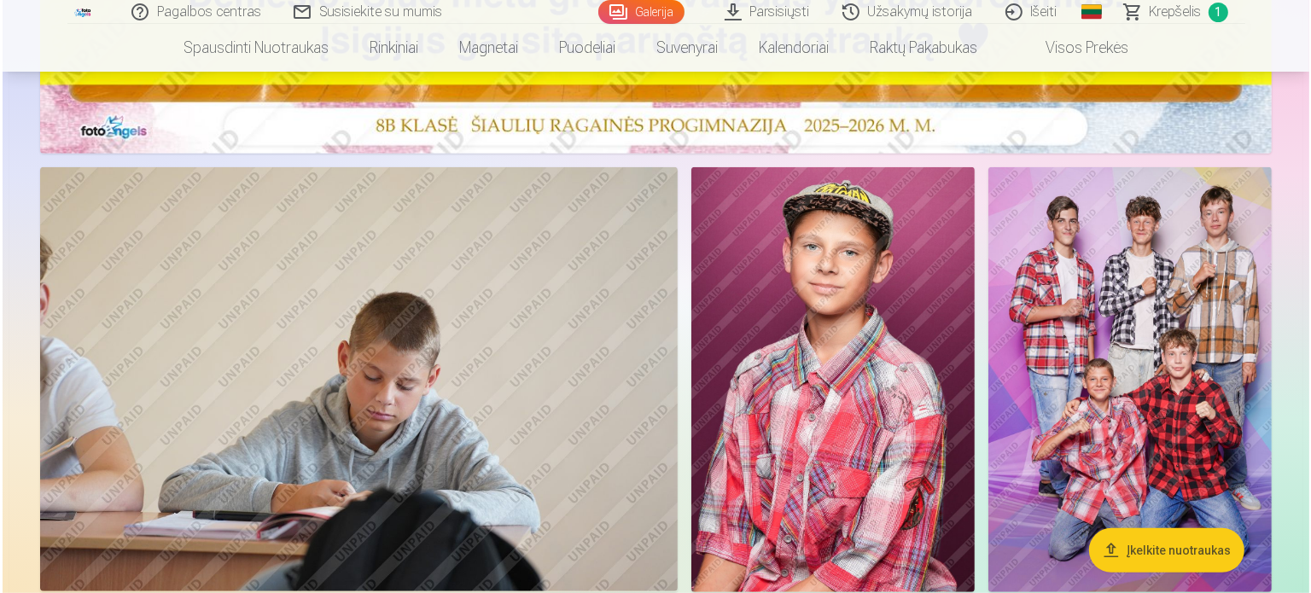
scroll to position [939, 0]
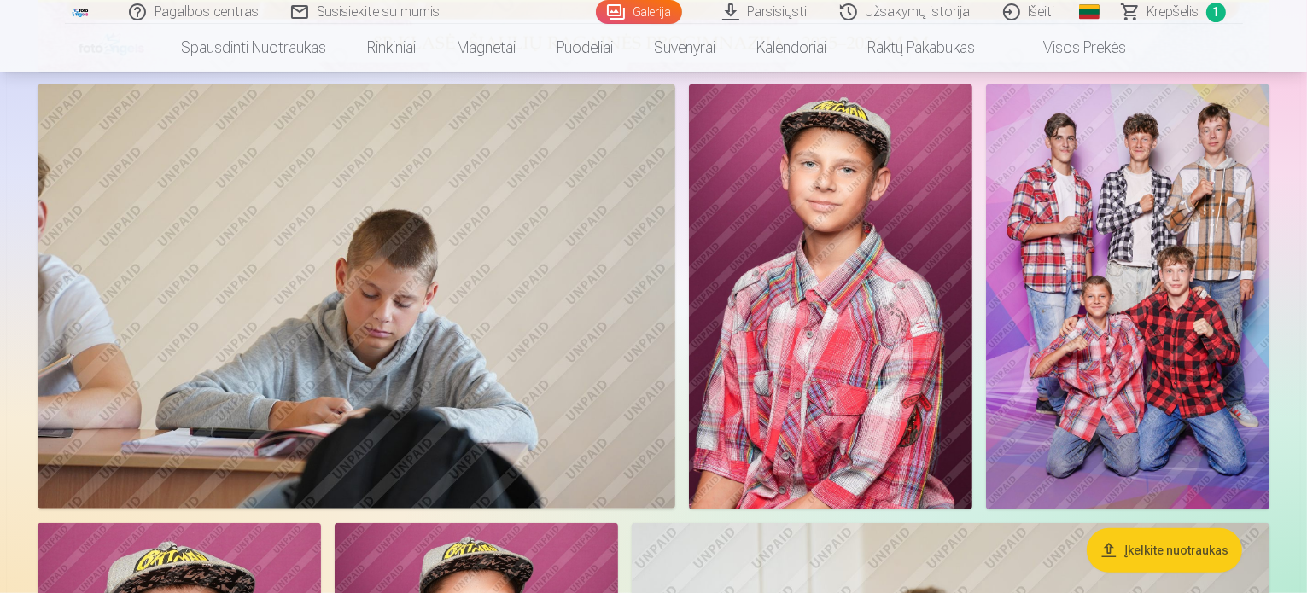
click at [584, 441] on img at bounding box center [357, 297] width 638 height 425
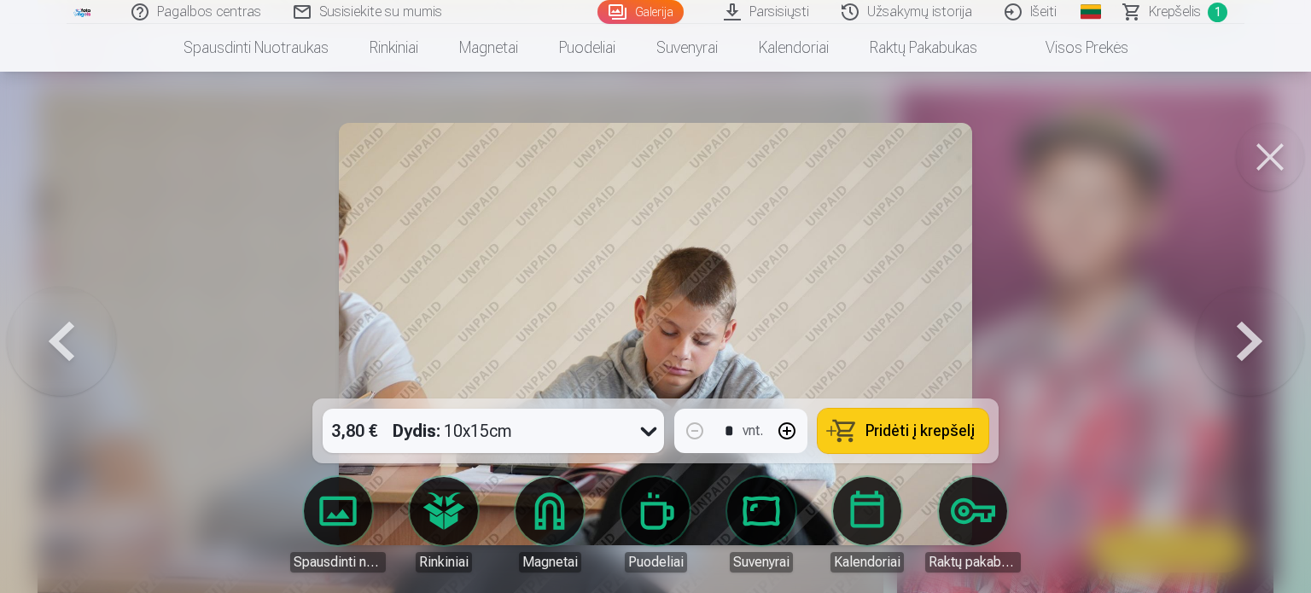
click at [785, 430] on button "button" at bounding box center [787, 431] width 41 height 41
click at [690, 434] on button "button" at bounding box center [694, 431] width 41 height 41
click at [901, 429] on span "Pridėti į krepšelį" at bounding box center [920, 430] width 109 height 15
click at [1257, 334] on button at bounding box center [1249, 334] width 109 height 95
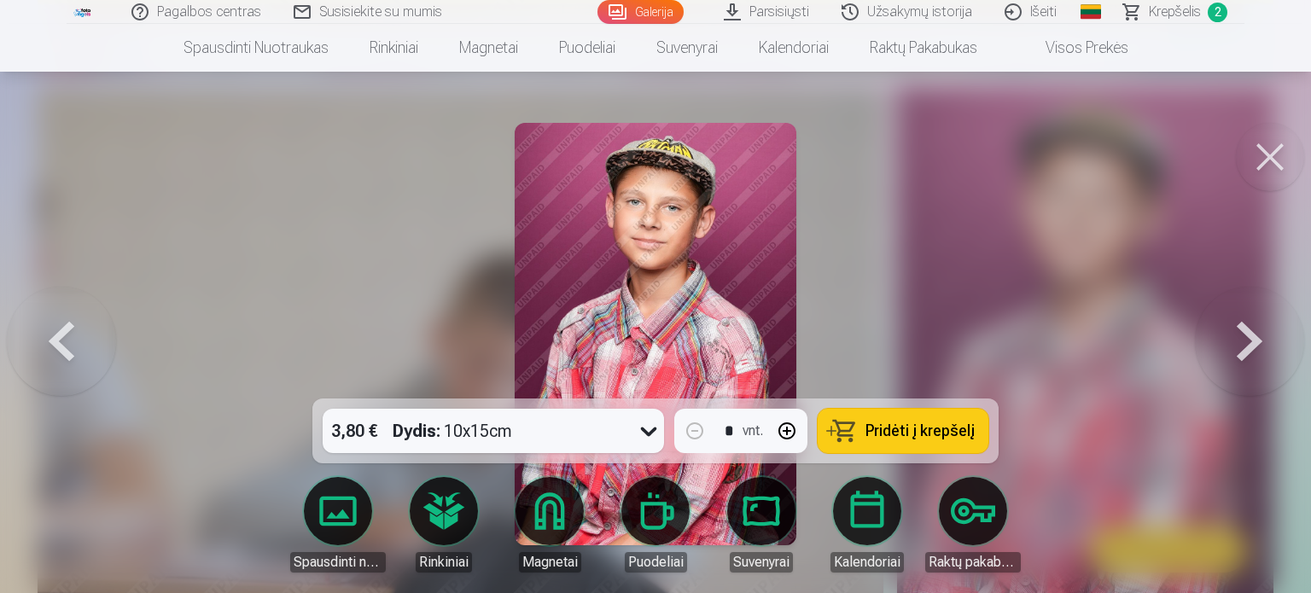
click at [925, 433] on span "Pridėti į krepšelį" at bounding box center [920, 430] width 109 height 15
click at [1241, 329] on button at bounding box center [1249, 334] width 109 height 95
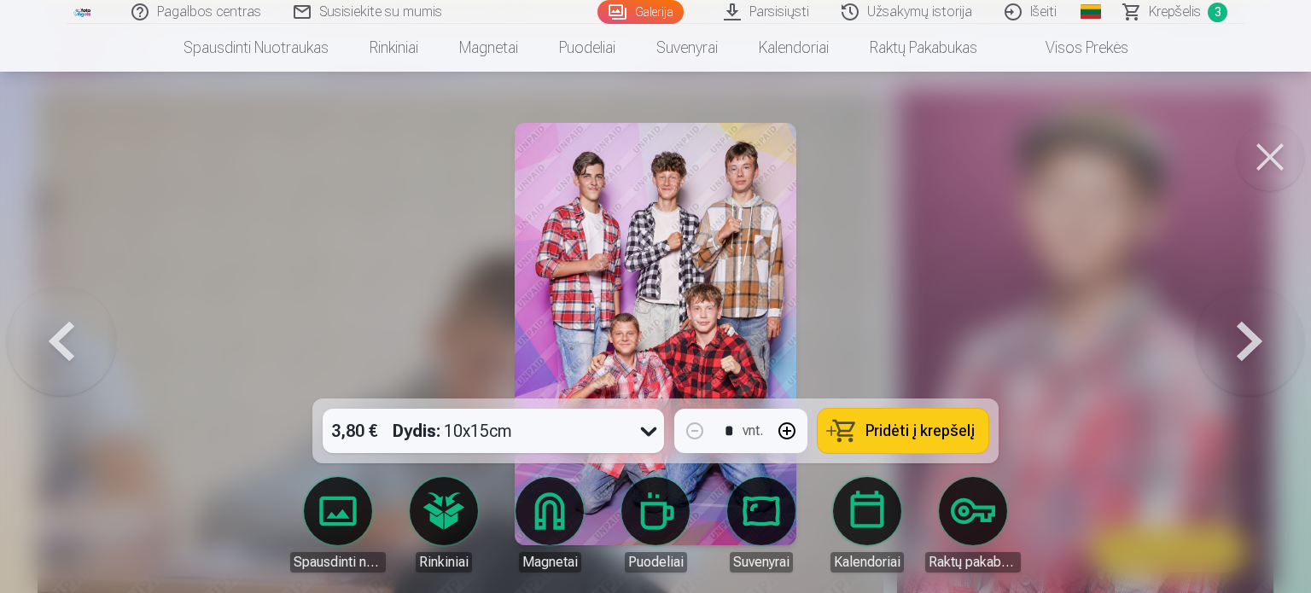
click at [912, 436] on span "Pridėti į krepšelį" at bounding box center [920, 430] width 109 height 15
click at [1246, 320] on button at bounding box center [1249, 334] width 109 height 95
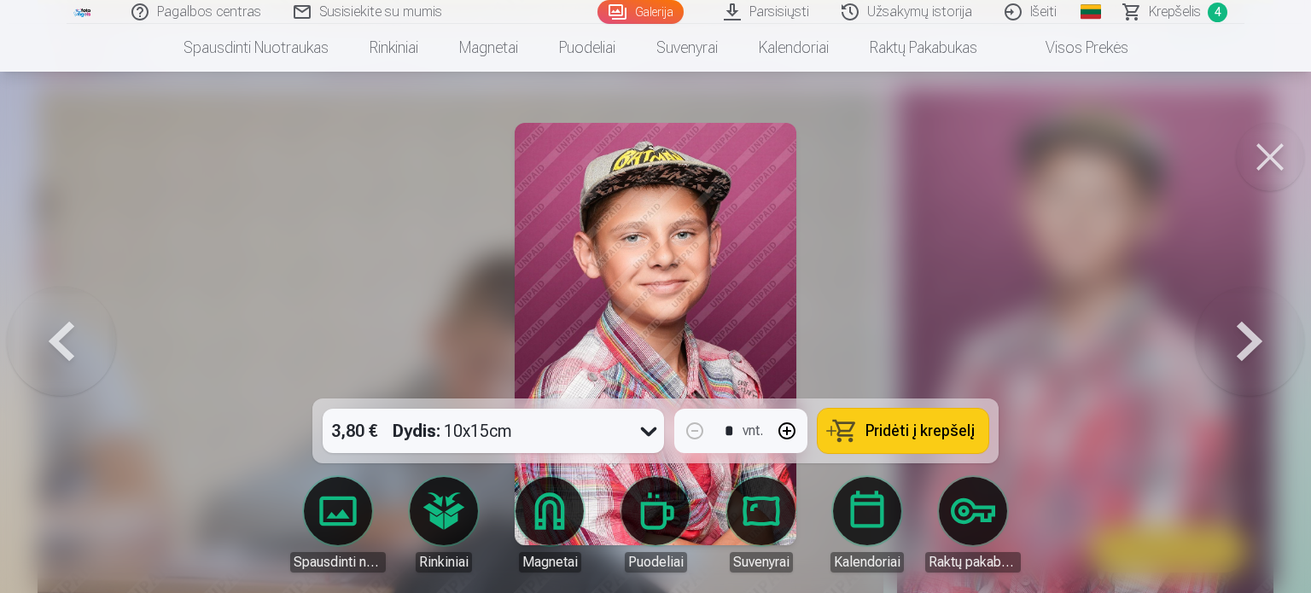
click at [925, 426] on span "Pridėti į krepšelį" at bounding box center [920, 430] width 109 height 15
click at [1238, 322] on button at bounding box center [1249, 334] width 109 height 95
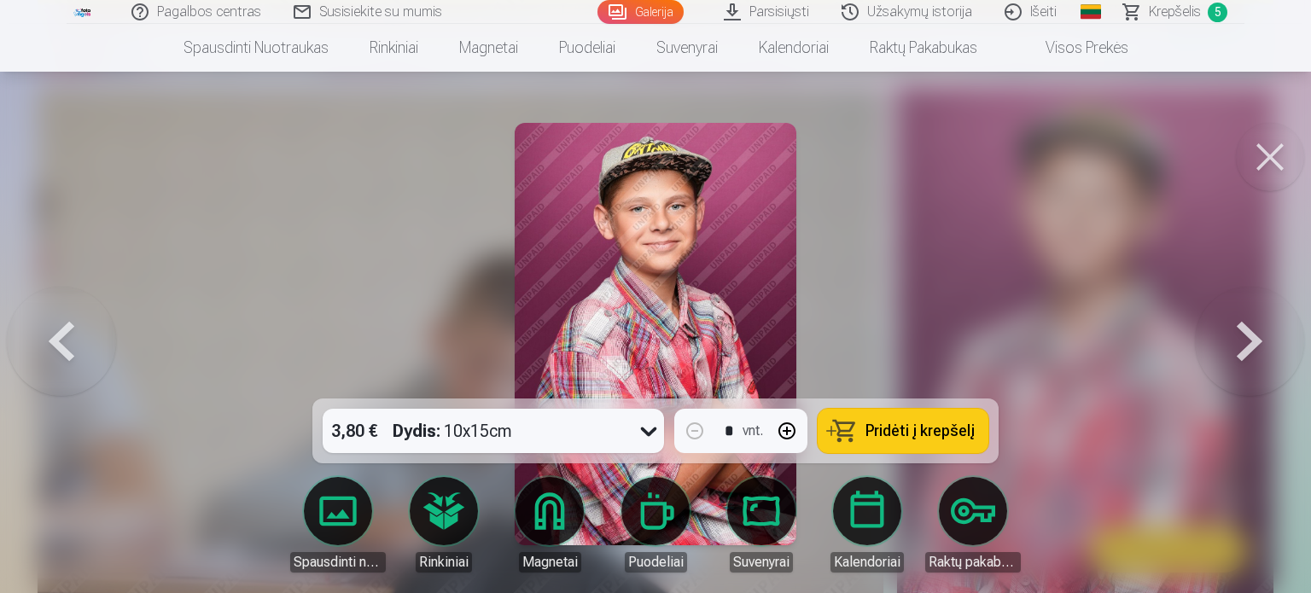
click at [788, 429] on button "button" at bounding box center [787, 431] width 41 height 41
click at [890, 428] on span "Pridėti į krepšelį" at bounding box center [920, 430] width 109 height 15
click at [1240, 333] on button at bounding box center [1249, 334] width 109 height 95
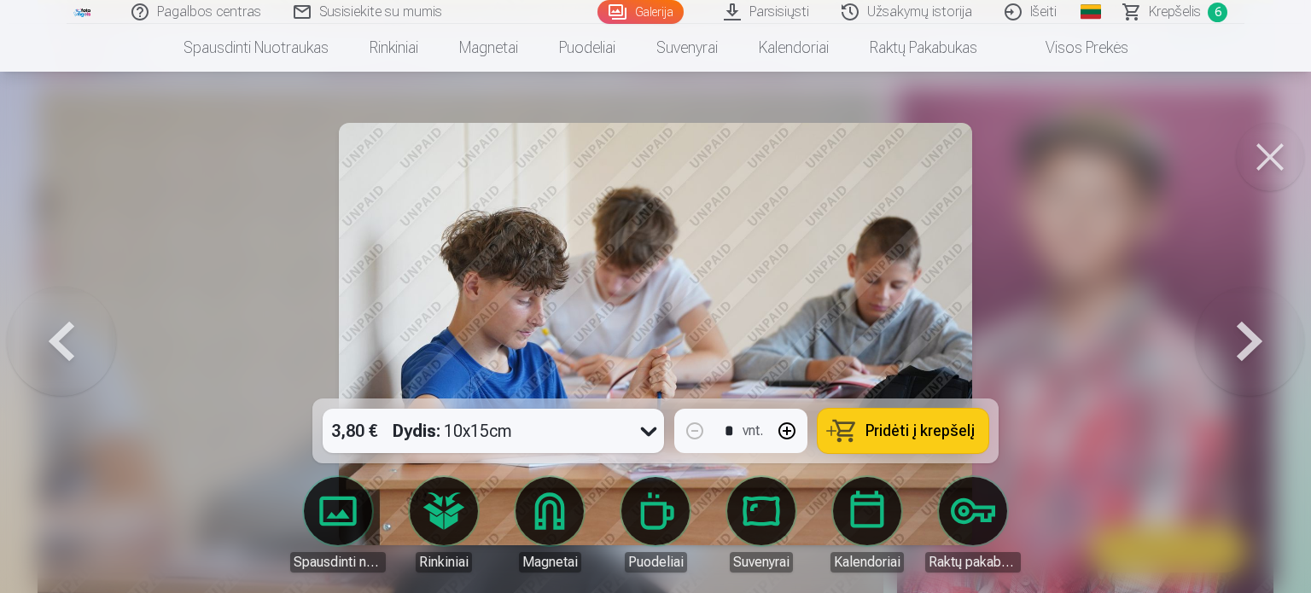
click at [1240, 333] on button at bounding box center [1249, 334] width 109 height 95
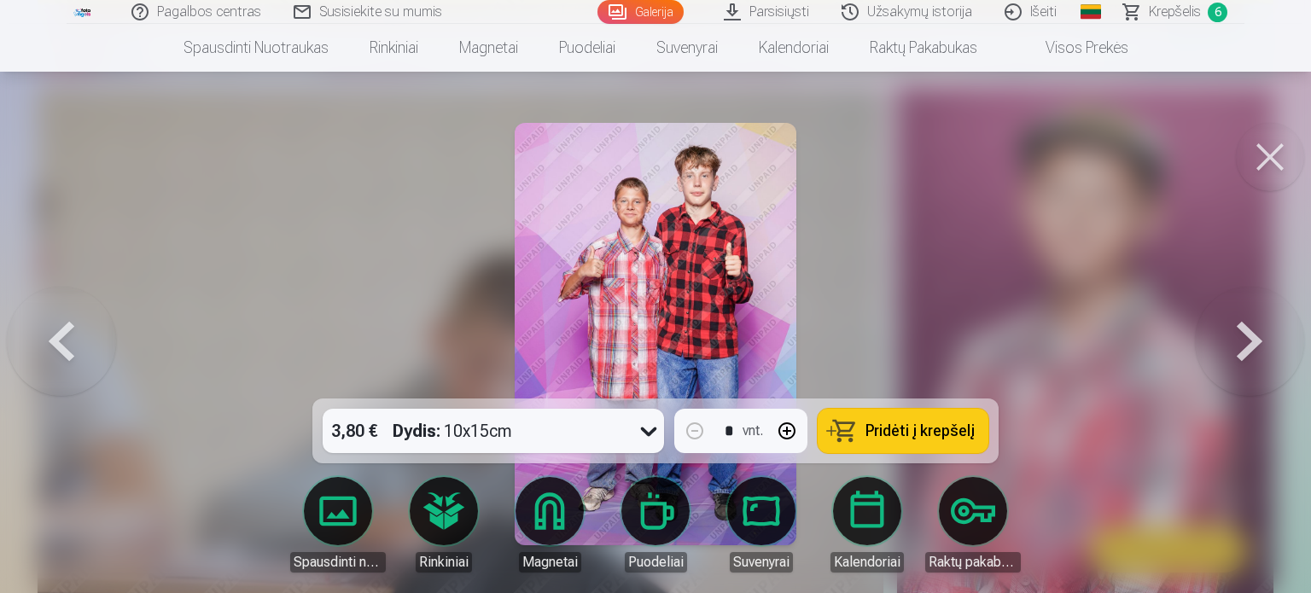
click at [891, 436] on span "Pridėti į krepšelį" at bounding box center [920, 430] width 109 height 15
click at [1247, 330] on button at bounding box center [1249, 334] width 109 height 95
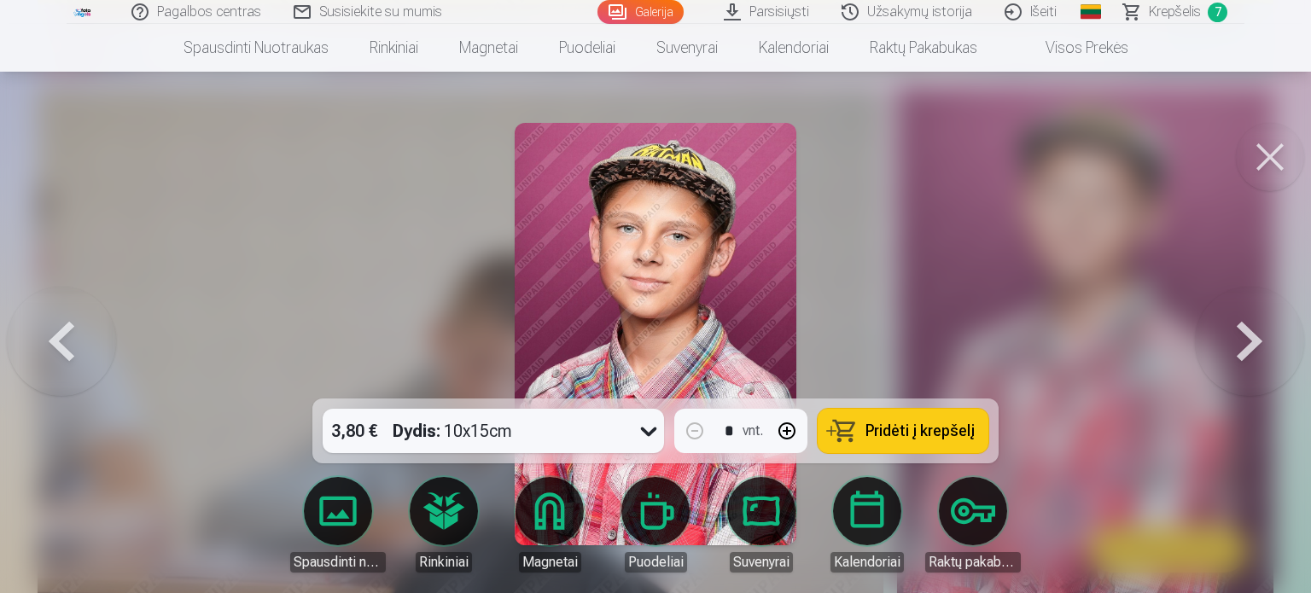
click at [789, 428] on button "button" at bounding box center [787, 431] width 41 height 41
click at [878, 428] on span "Pridėti į krepšelį" at bounding box center [920, 430] width 109 height 15
click at [1252, 336] on button at bounding box center [1249, 334] width 109 height 95
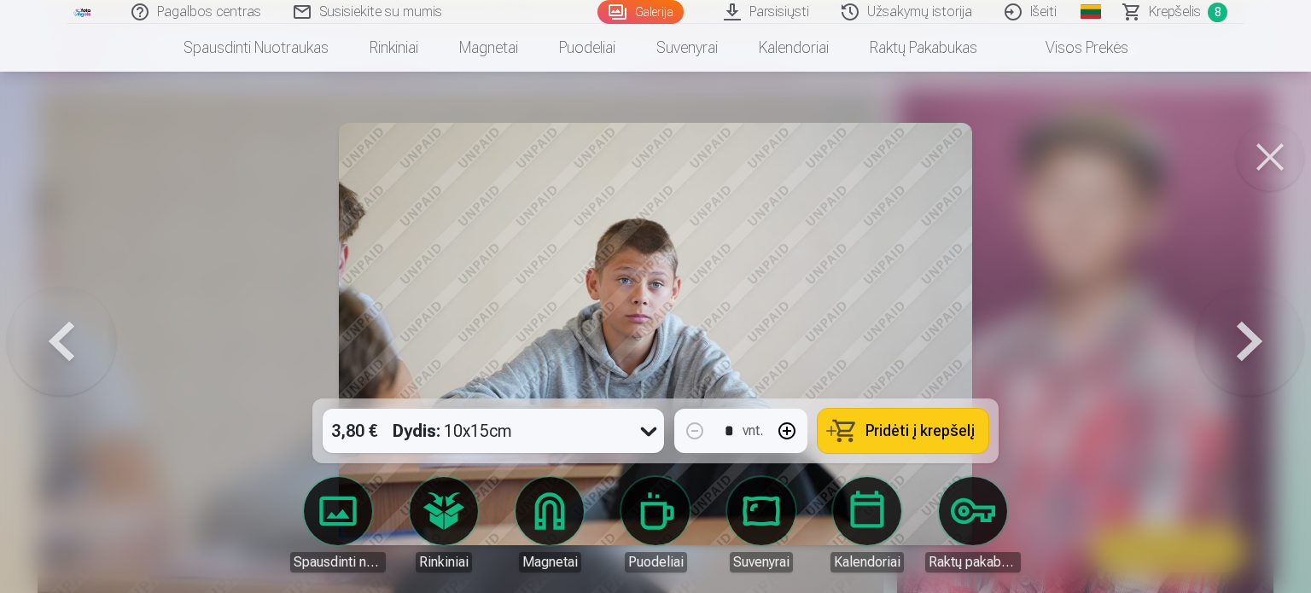
click at [786, 436] on button "button" at bounding box center [787, 431] width 41 height 41
click at [889, 437] on span "Pridėti į krepšelį" at bounding box center [920, 430] width 109 height 15
click at [1246, 330] on button at bounding box center [1249, 334] width 109 height 95
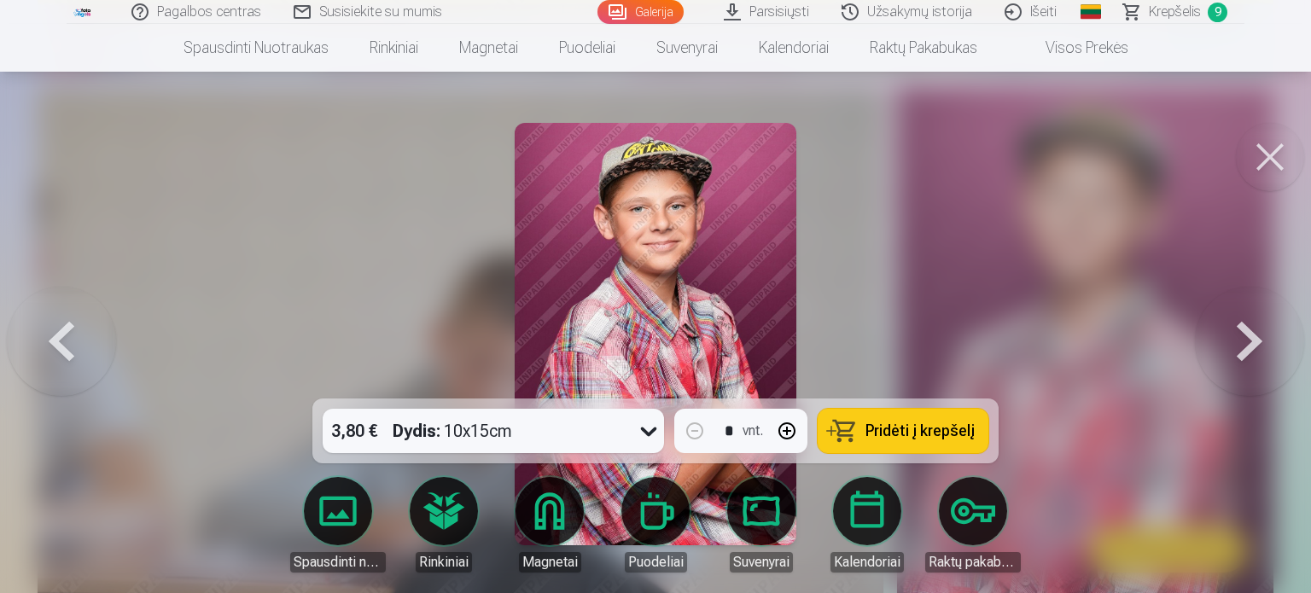
click at [782, 430] on button "button" at bounding box center [787, 431] width 41 height 41
click at [895, 431] on span "Pridėti į krepšelį" at bounding box center [920, 430] width 109 height 15
click at [1246, 341] on button at bounding box center [1249, 334] width 109 height 95
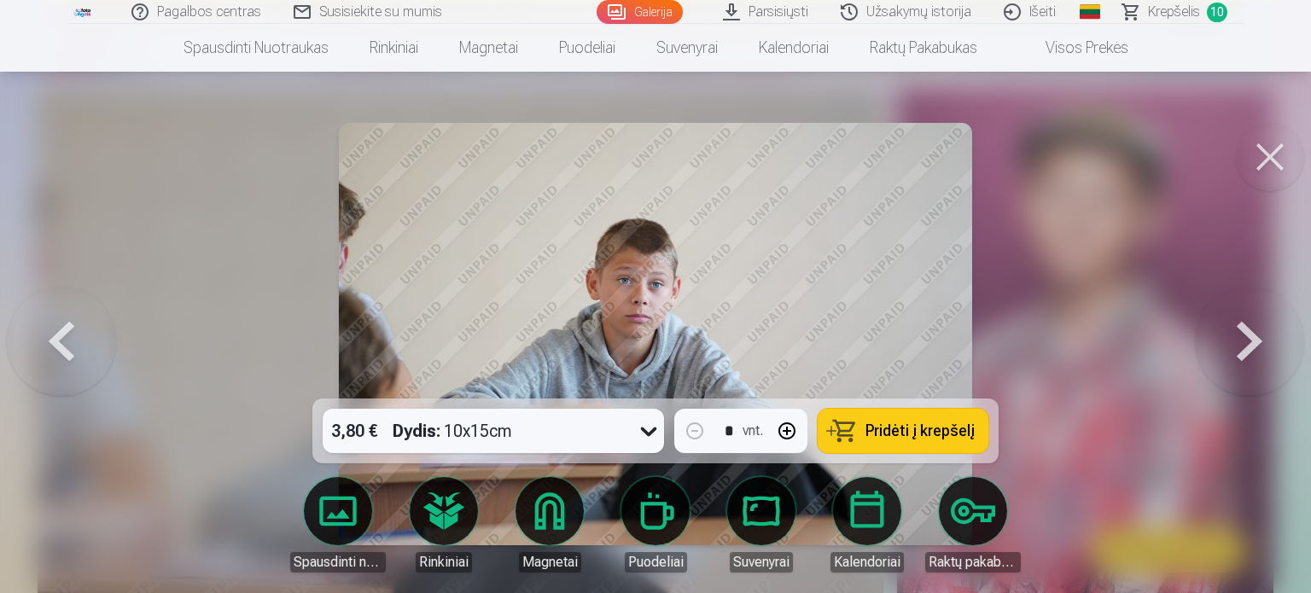
click at [1246, 341] on button at bounding box center [1249, 334] width 109 height 95
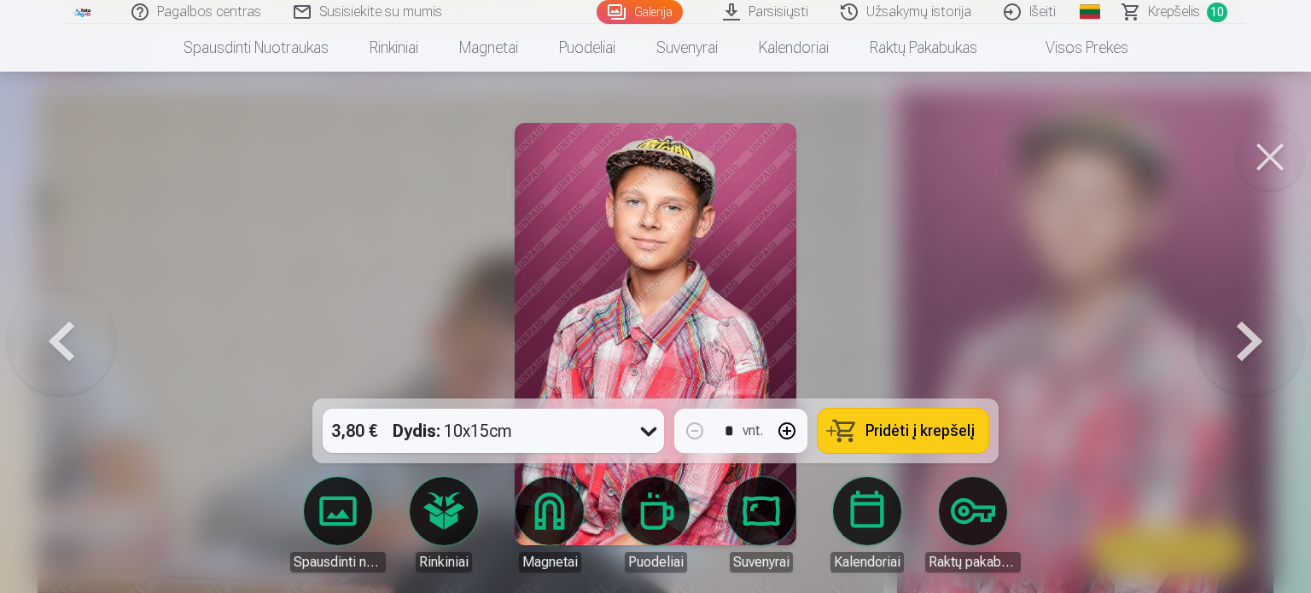
click at [872, 436] on span "Pridėti į krepšelį" at bounding box center [920, 430] width 109 height 15
click at [1255, 329] on button at bounding box center [1249, 334] width 109 height 95
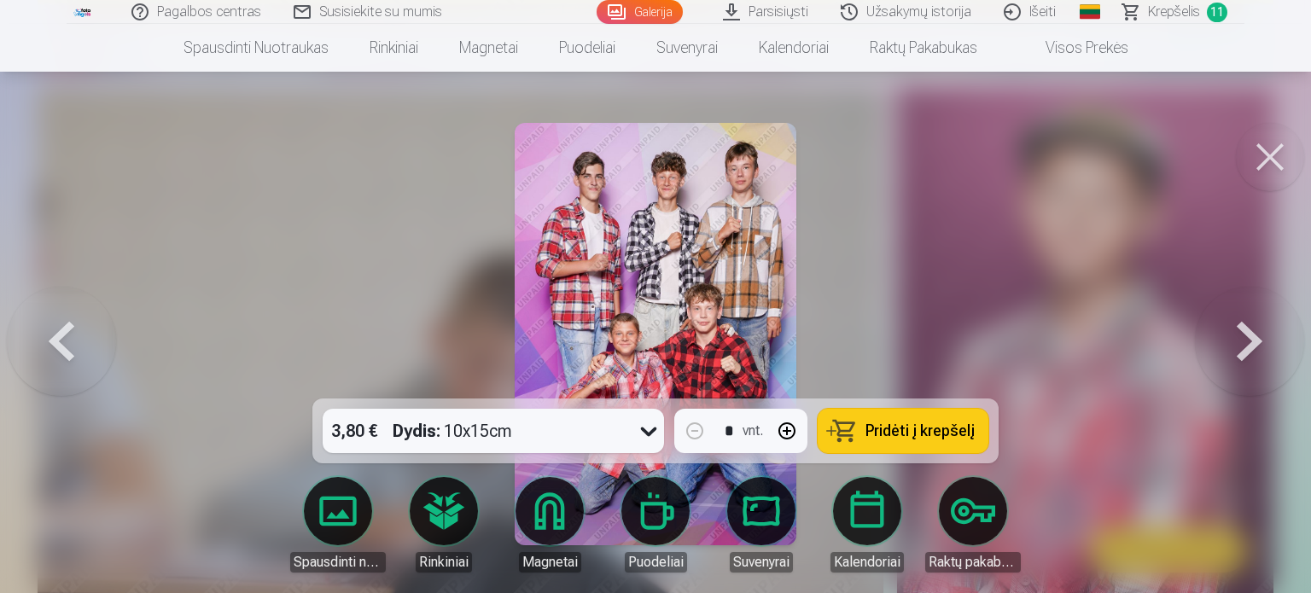
click at [895, 435] on span "Pridėti į krepšelį" at bounding box center [920, 430] width 109 height 15
click at [1237, 326] on button at bounding box center [1249, 334] width 109 height 95
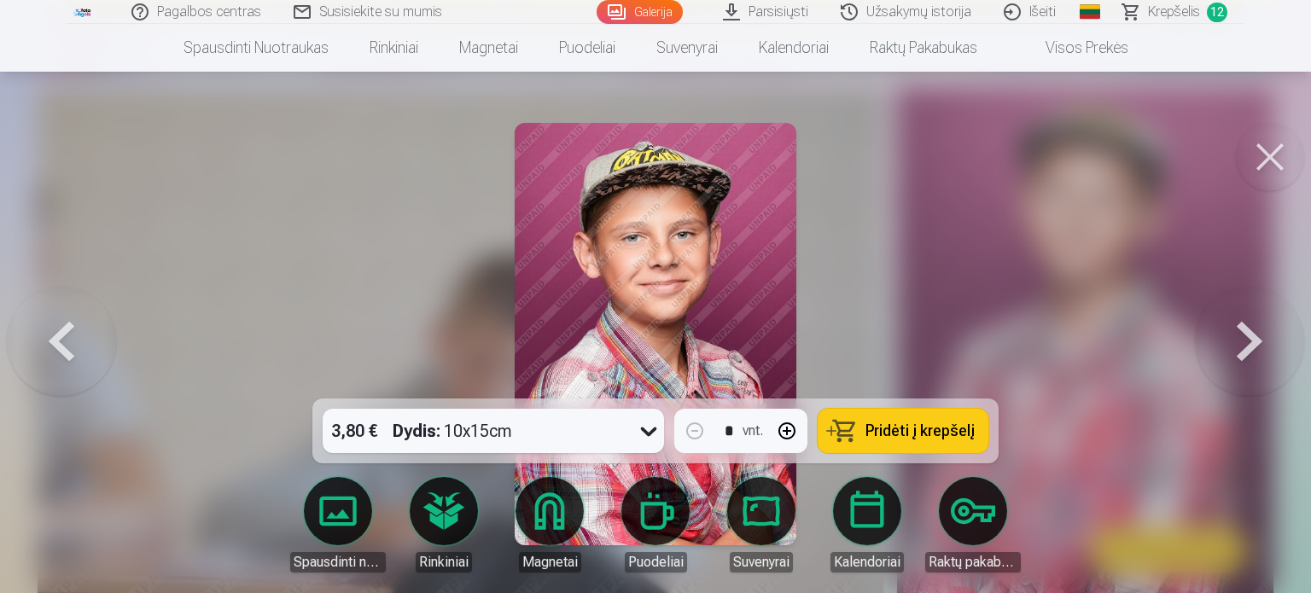
click at [789, 429] on button "button" at bounding box center [787, 431] width 41 height 41
click at [867, 423] on span "Pridėti į krepšelį" at bounding box center [920, 430] width 109 height 15
type input "*"
click at [1252, 349] on button at bounding box center [1249, 334] width 109 height 95
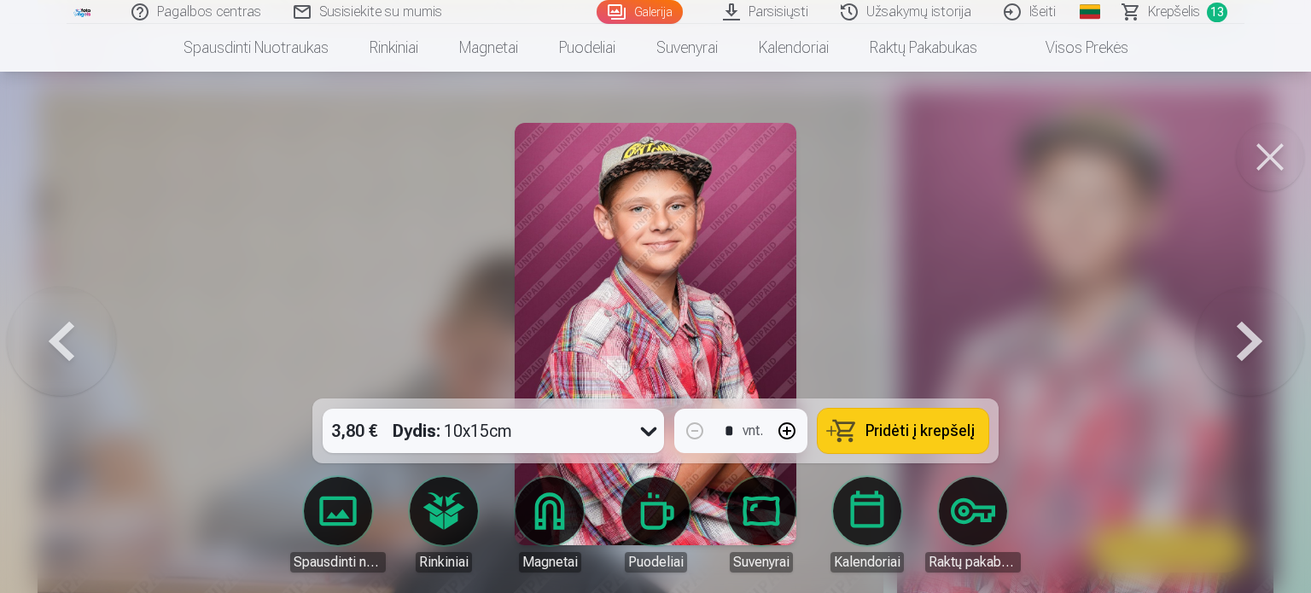
click at [1252, 349] on button at bounding box center [1249, 334] width 109 height 95
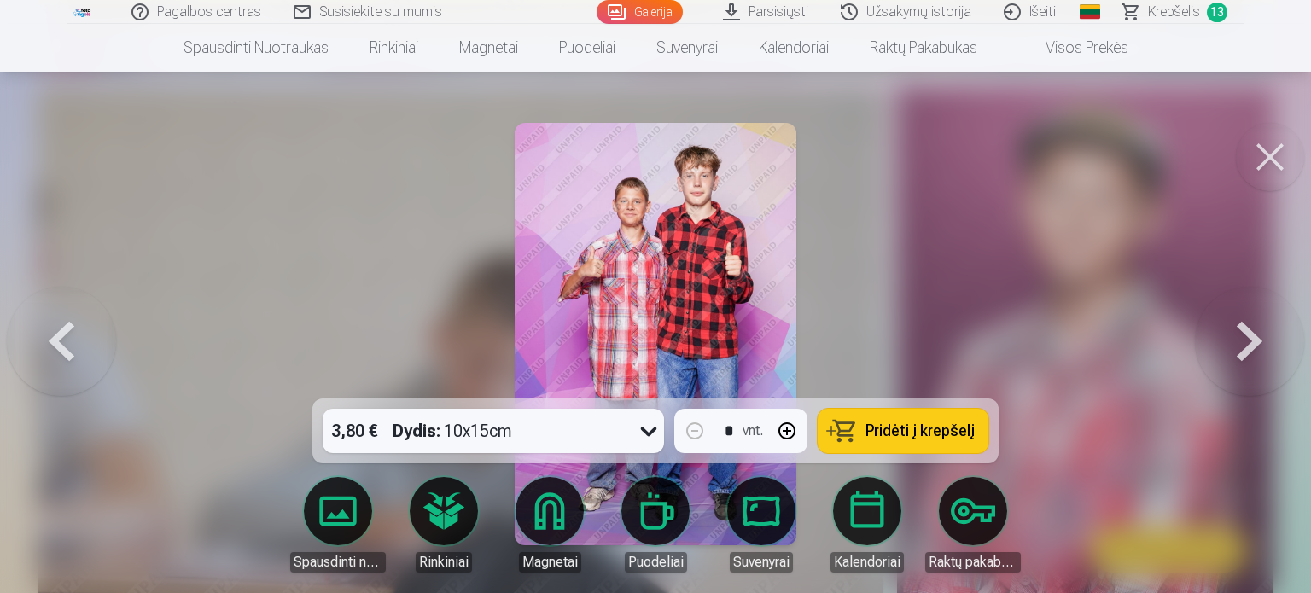
click at [932, 429] on span "Pridėti į krepšelį" at bounding box center [920, 430] width 109 height 15
click at [1246, 325] on button at bounding box center [1249, 334] width 109 height 95
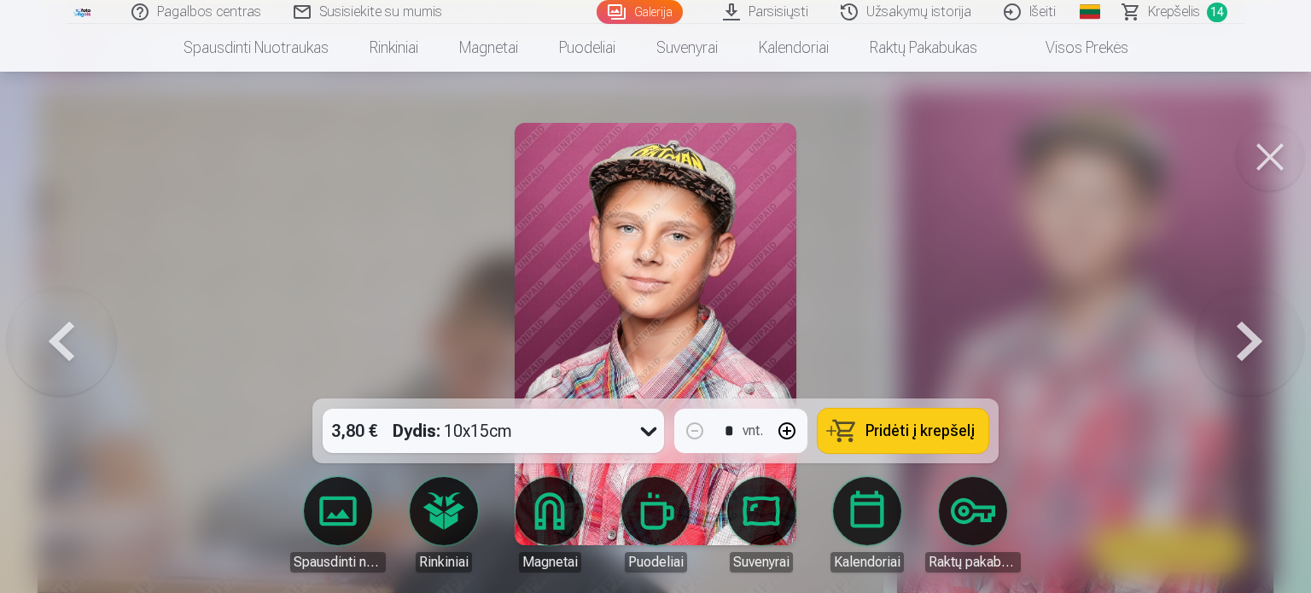
click at [885, 436] on span "Pridėti į krepšelį" at bounding box center [920, 430] width 109 height 15
click at [1238, 328] on button at bounding box center [1249, 334] width 109 height 95
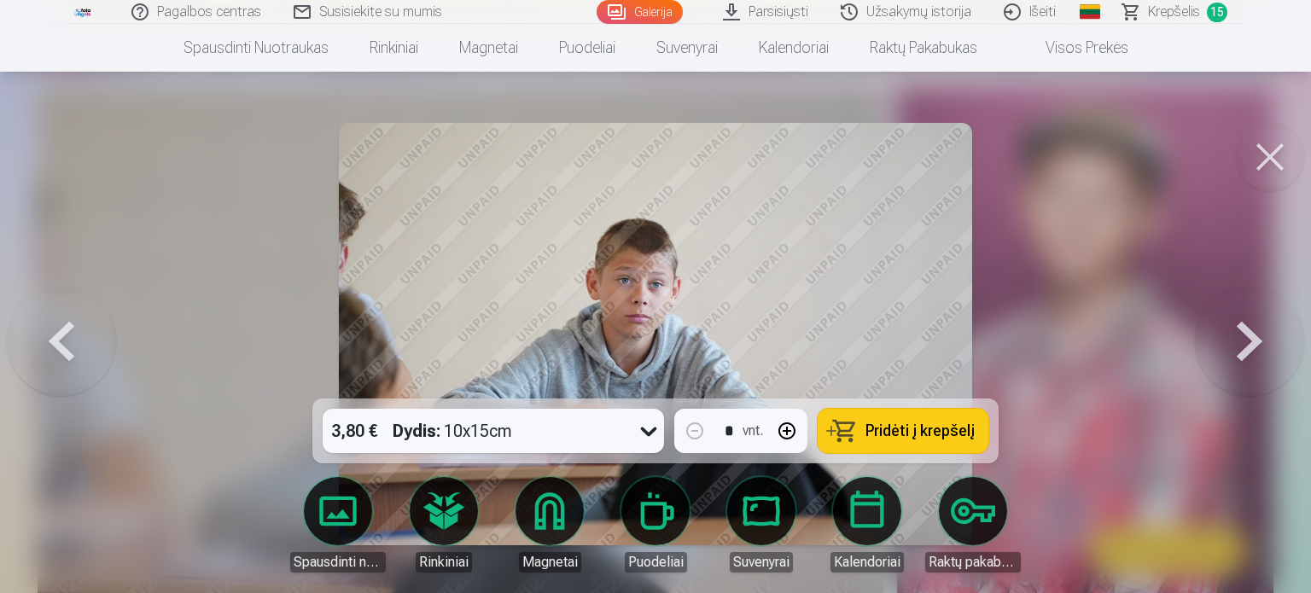
click at [1238, 328] on button at bounding box center [1249, 334] width 109 height 95
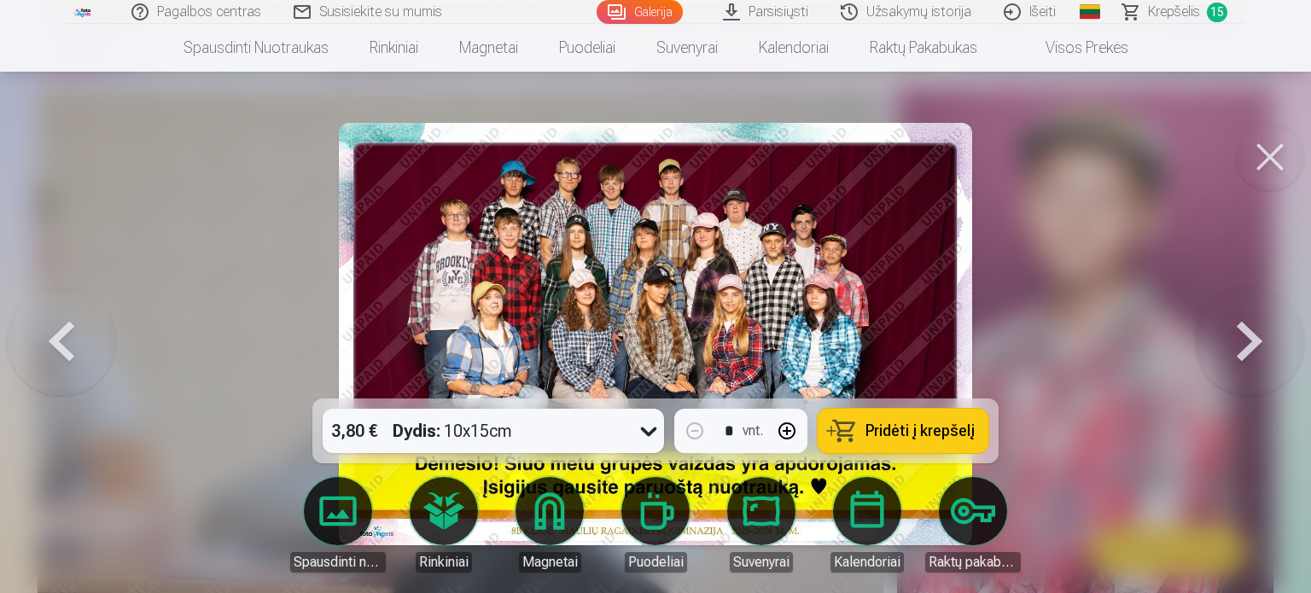
click at [1160, 9] on span "Krepšelis" at bounding box center [1174, 12] width 52 height 20
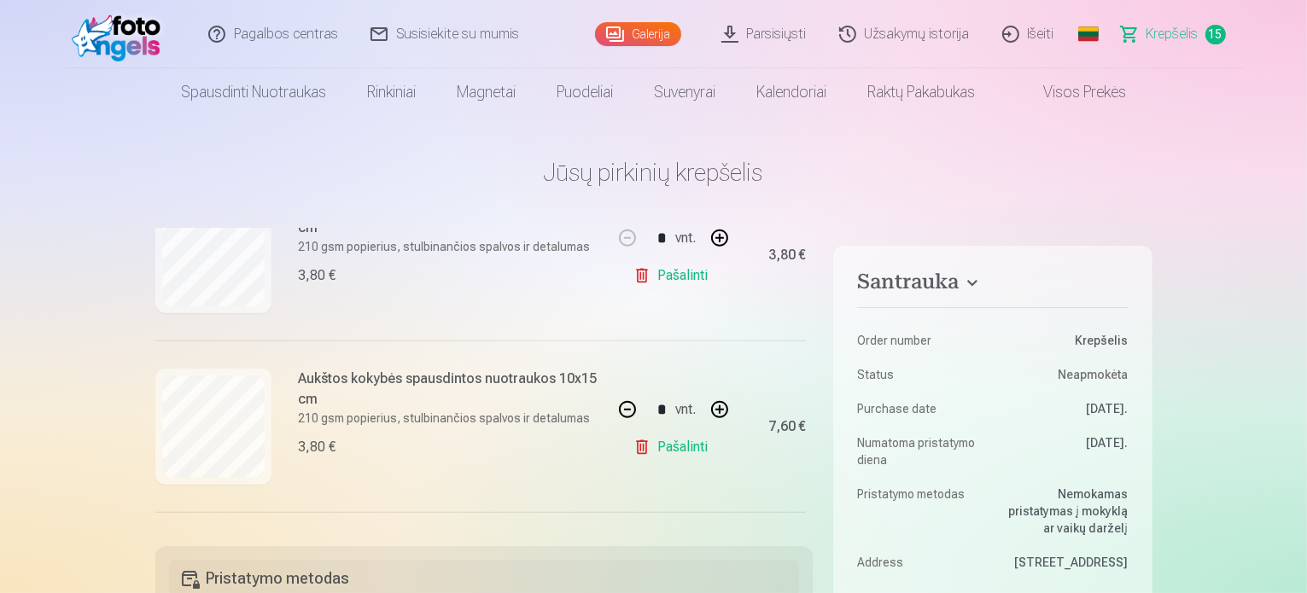
scroll to position [1024, 0]
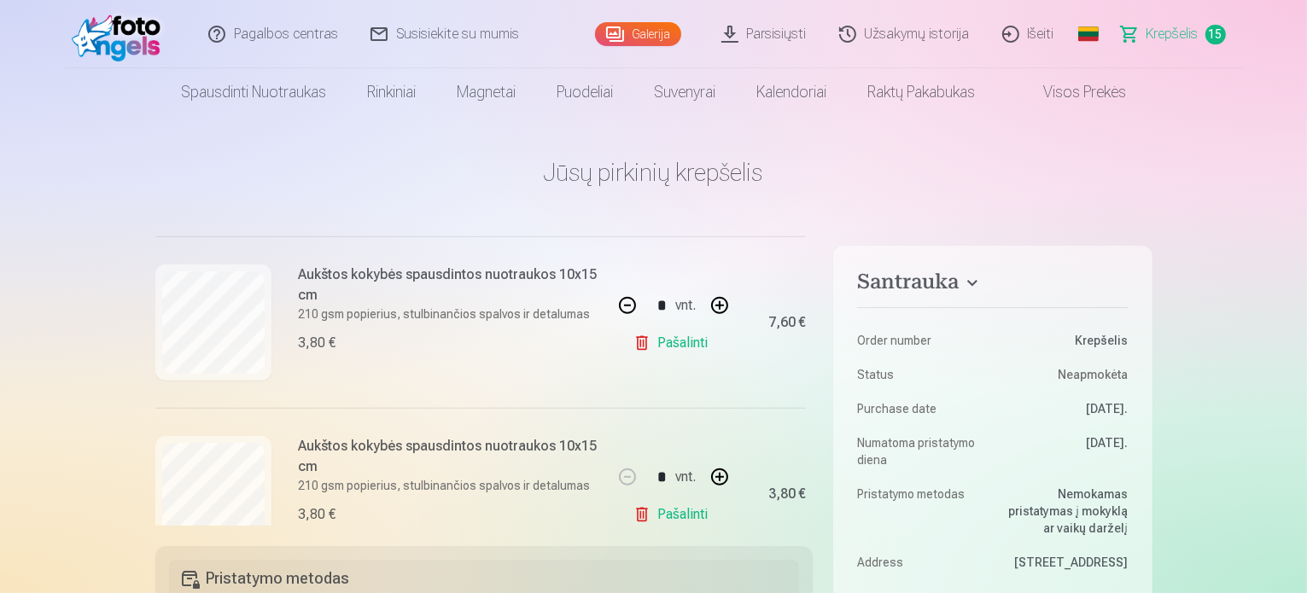
click at [668, 344] on link "Pašalinti" at bounding box center [673, 343] width 81 height 34
type input "*"
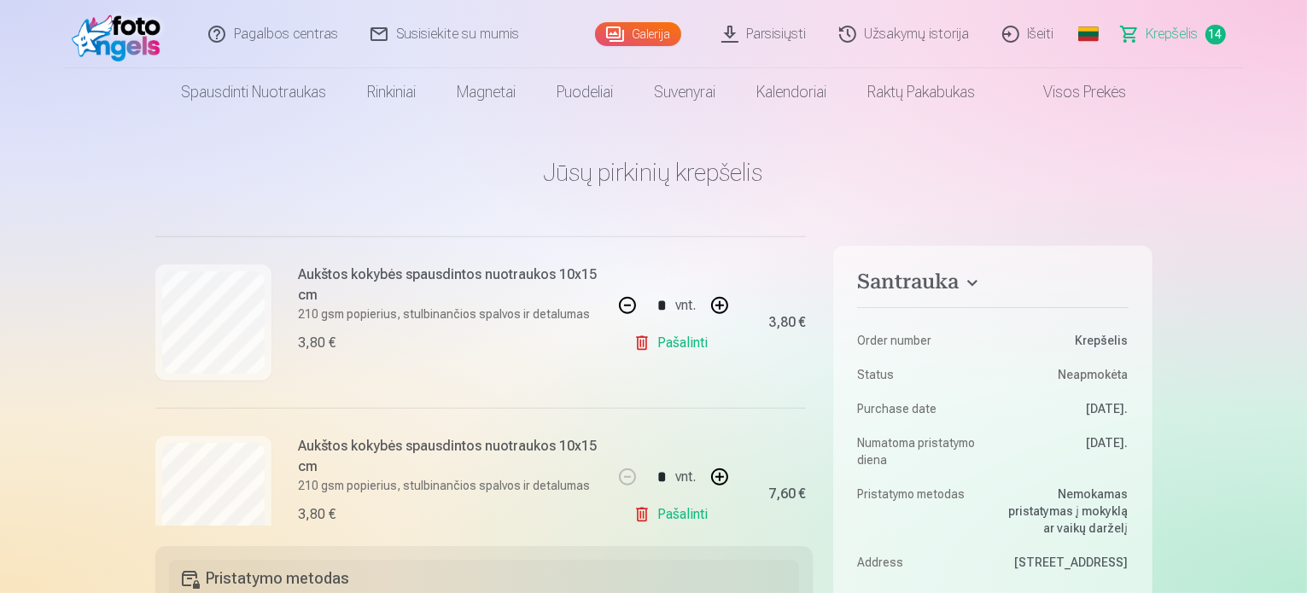
type input "*"
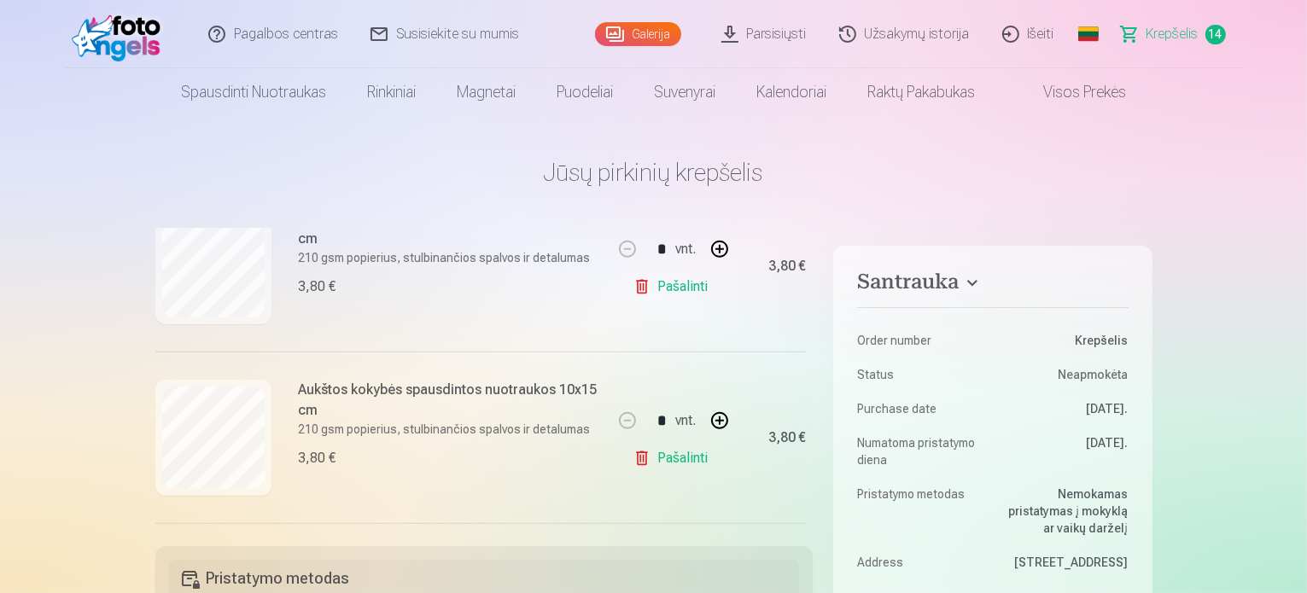
scroll to position [939, 0]
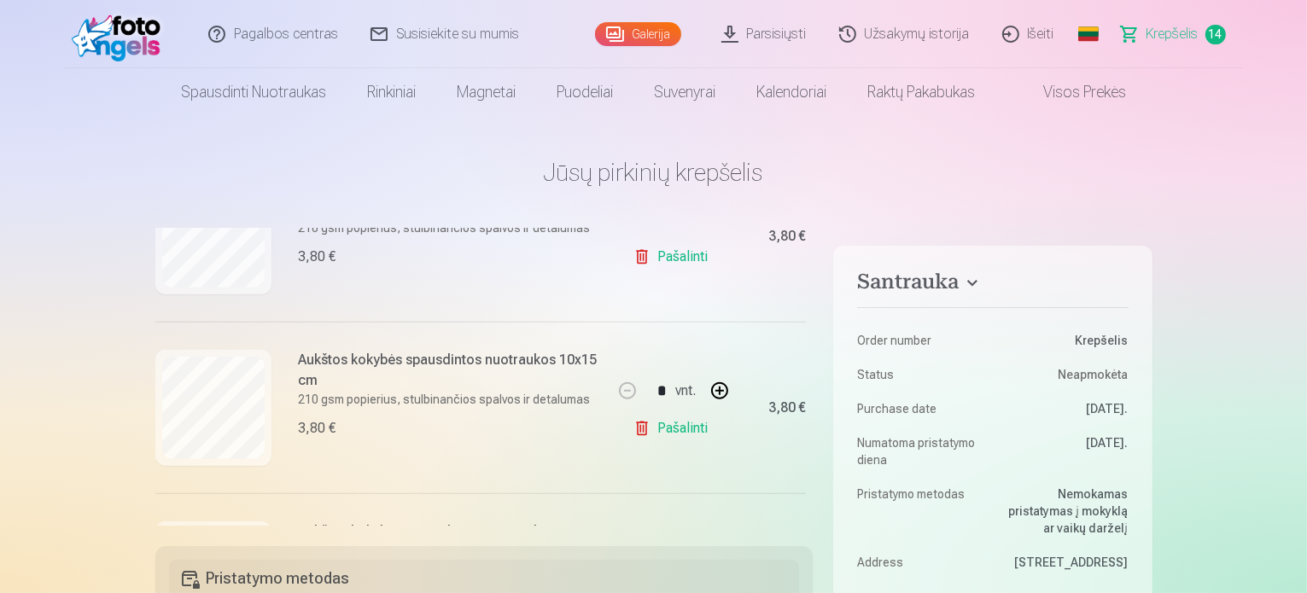
click at [684, 429] on link "Pašalinti" at bounding box center [673, 428] width 81 height 34
type input "*"
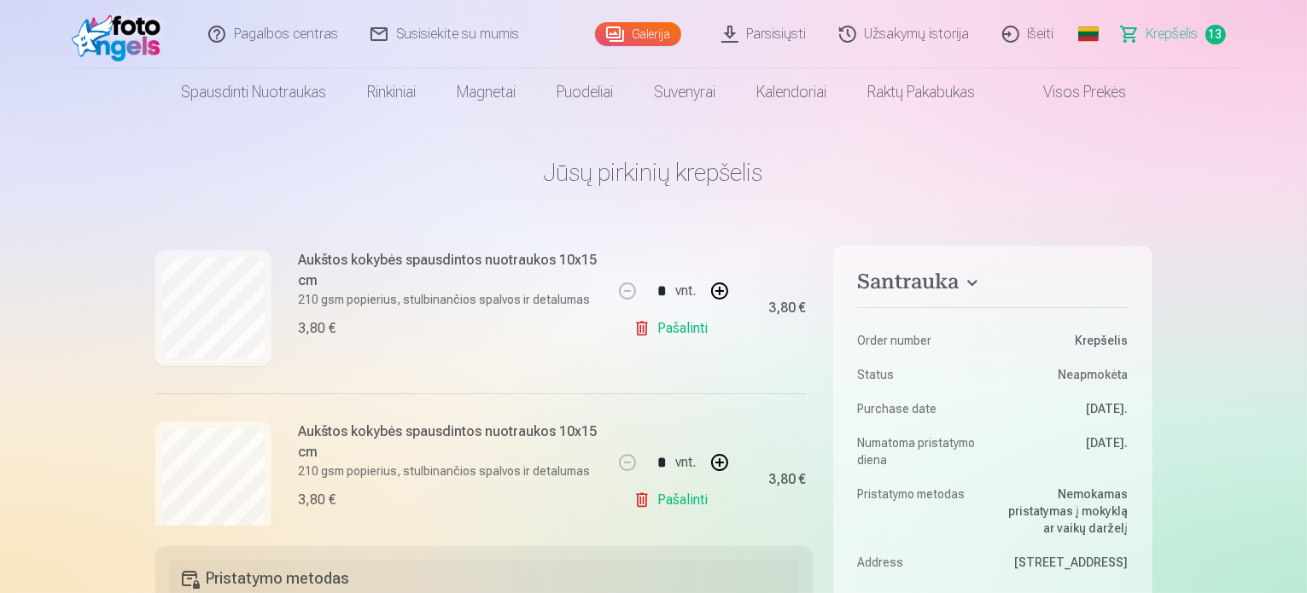
scroll to position [598, 0]
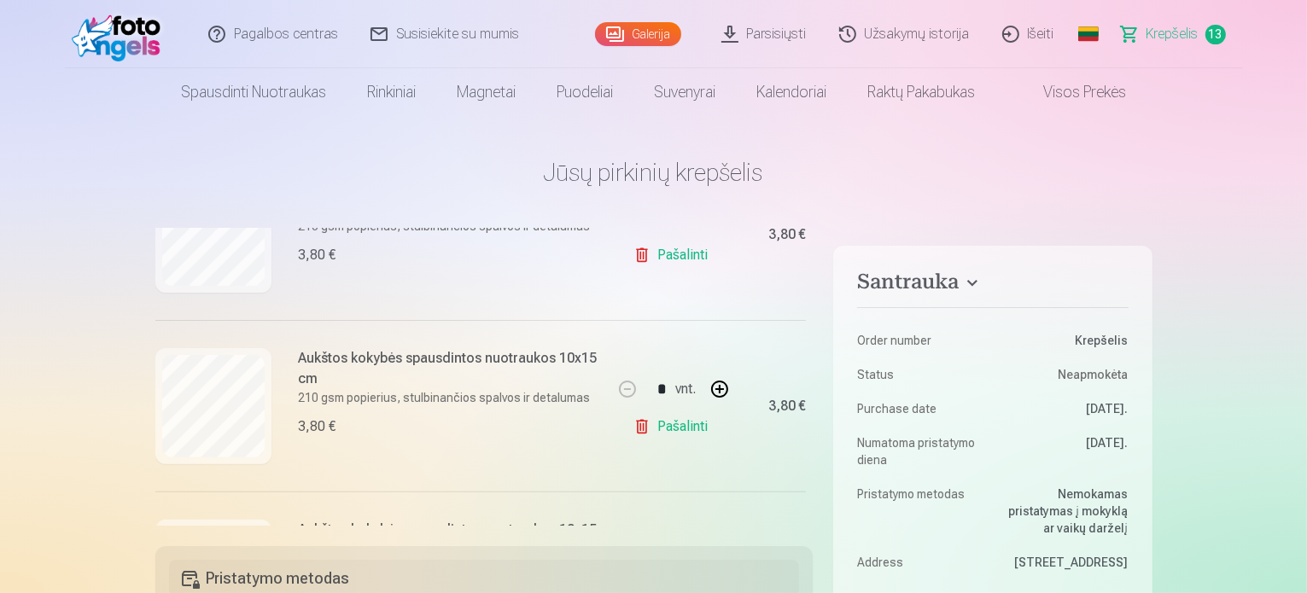
click at [662, 429] on link "Pašalinti" at bounding box center [673, 427] width 81 height 34
type input "*"
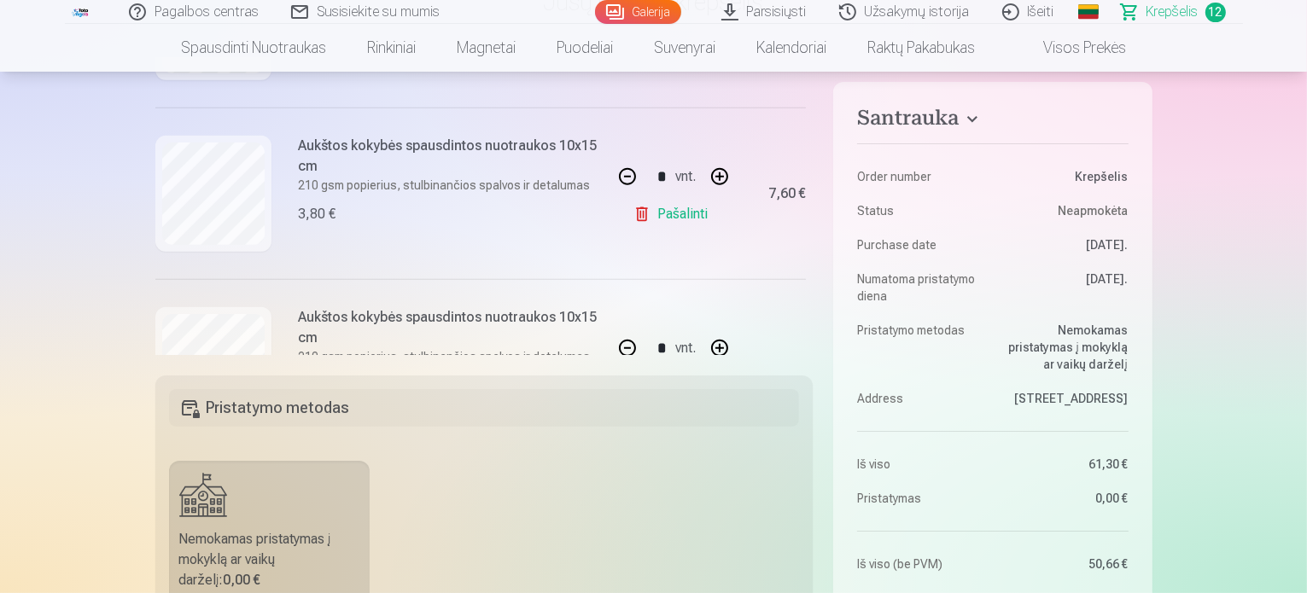
scroll to position [657, 0]
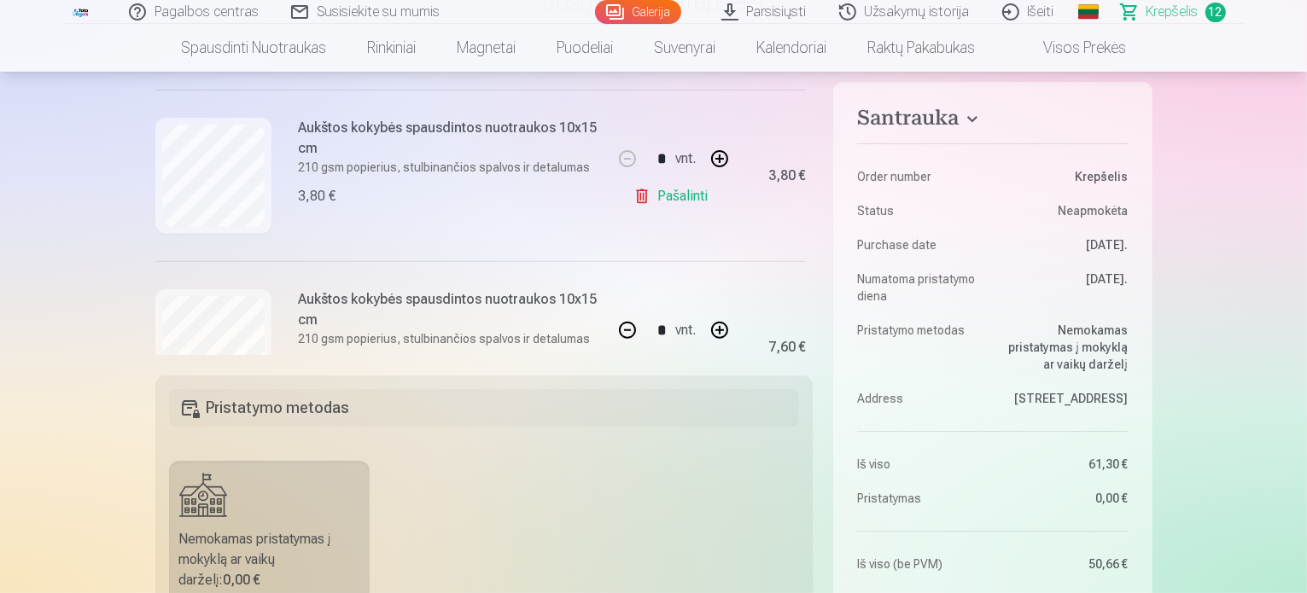
click at [717, 158] on button "button" at bounding box center [719, 158] width 41 height 41
type input "*"
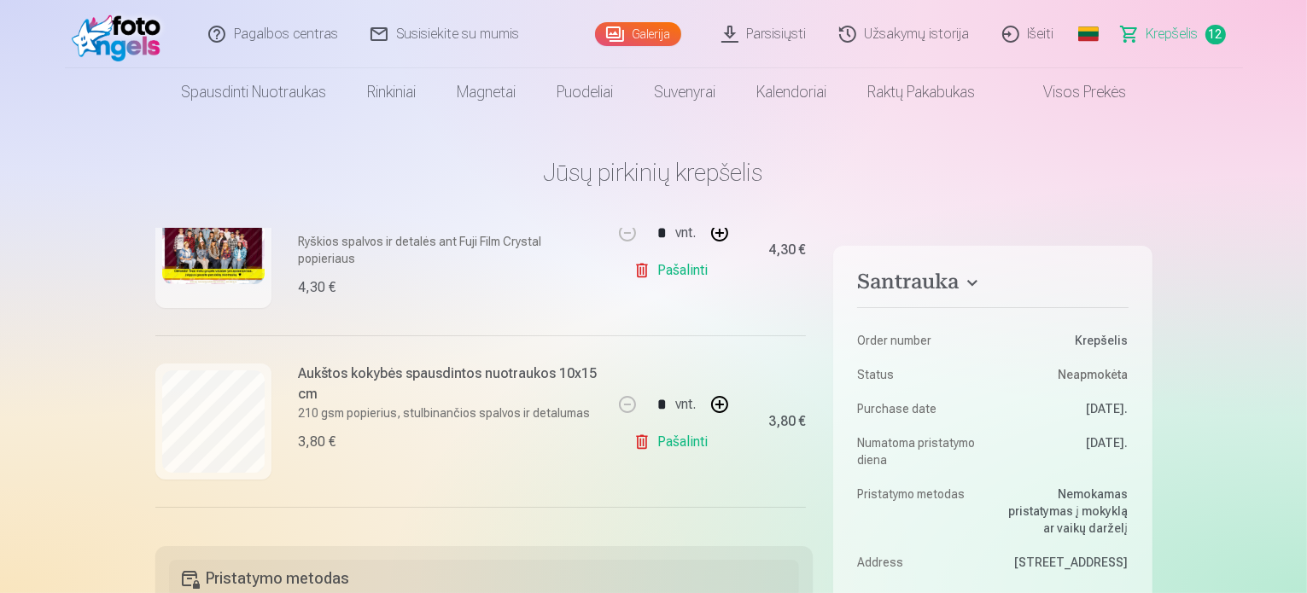
scroll to position [341, 0]
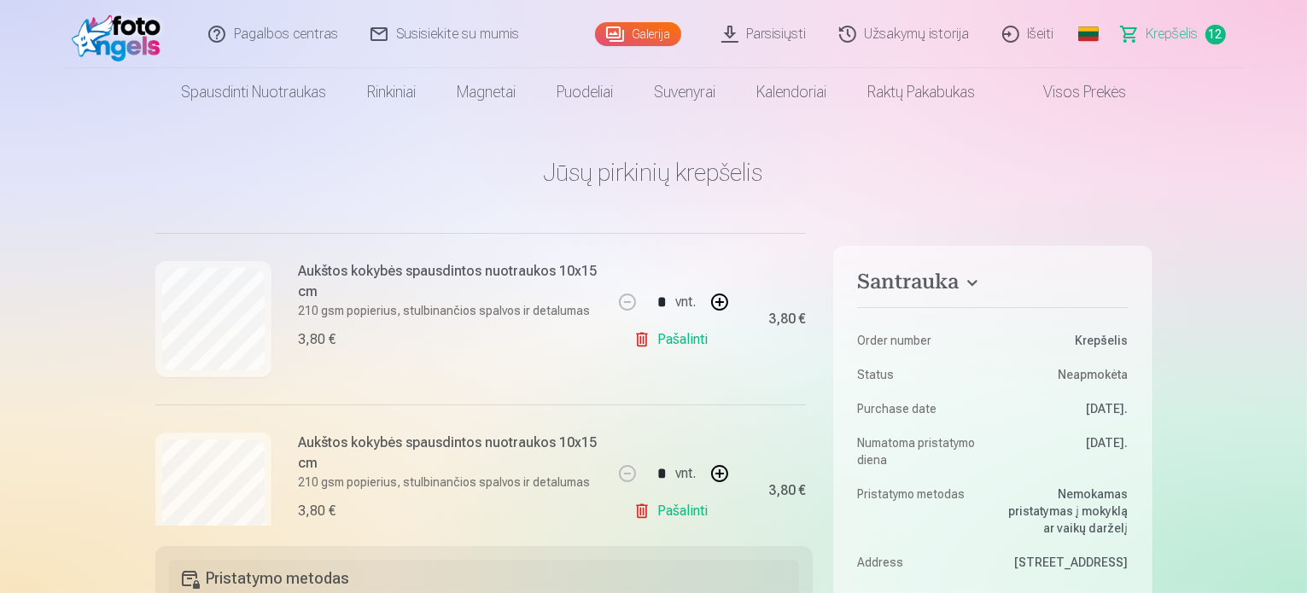
click at [680, 344] on link "Pašalinti" at bounding box center [673, 340] width 81 height 34
type input "*"
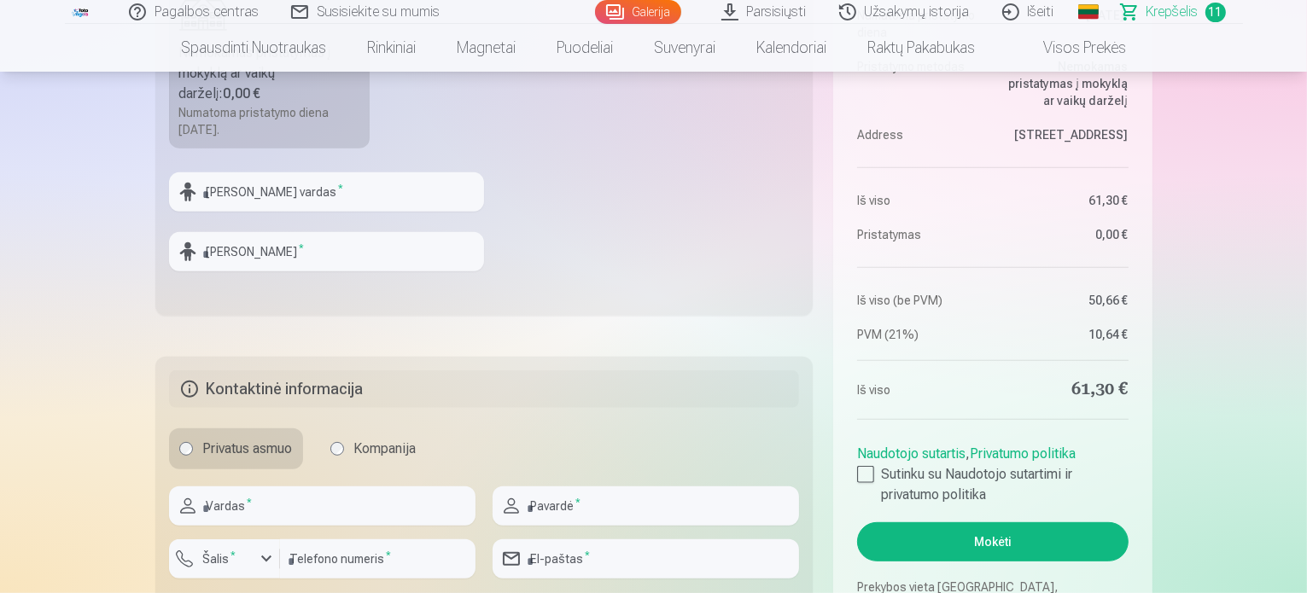
scroll to position [854, 0]
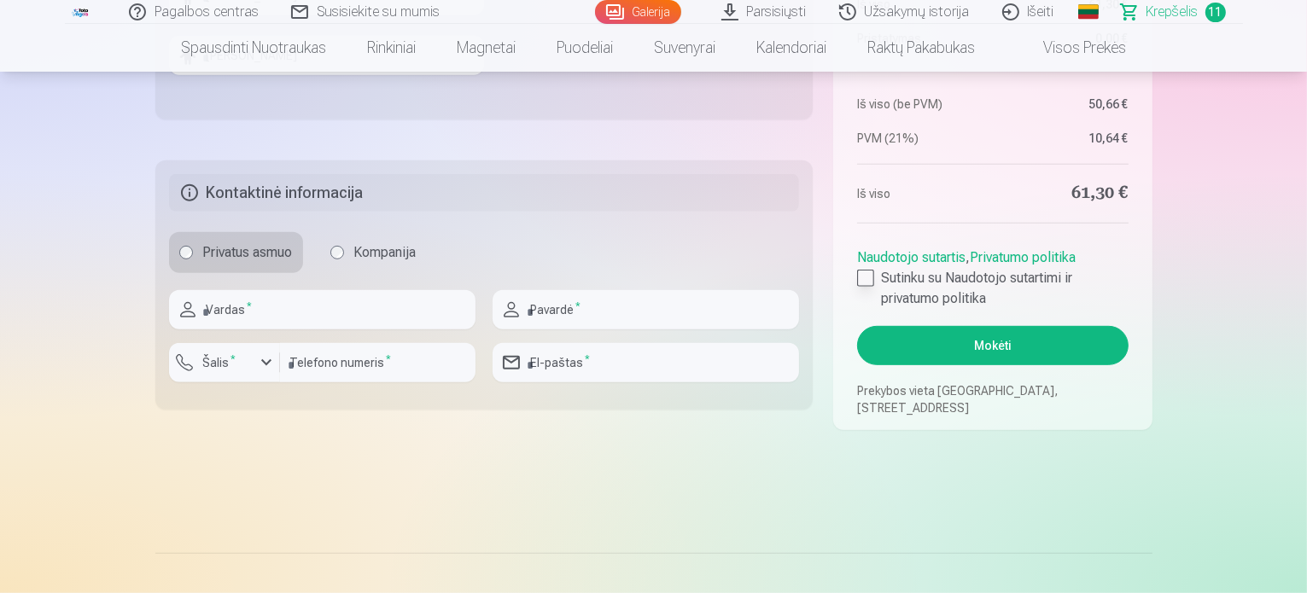
click at [868, 271] on div at bounding box center [865, 278] width 17 height 17
click at [232, 310] on input "text" at bounding box center [322, 309] width 306 height 39
type input "*******"
type input "**********"
type input "*********"
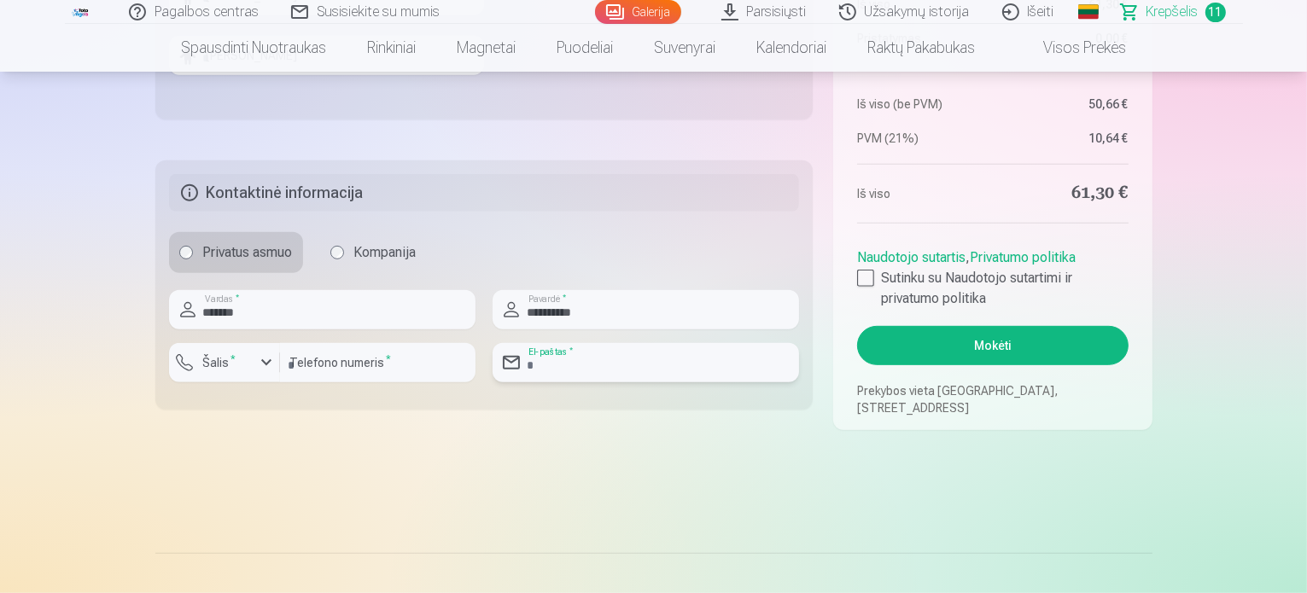
type input "**********"
click at [263, 359] on div "button" at bounding box center [266, 363] width 20 height 20
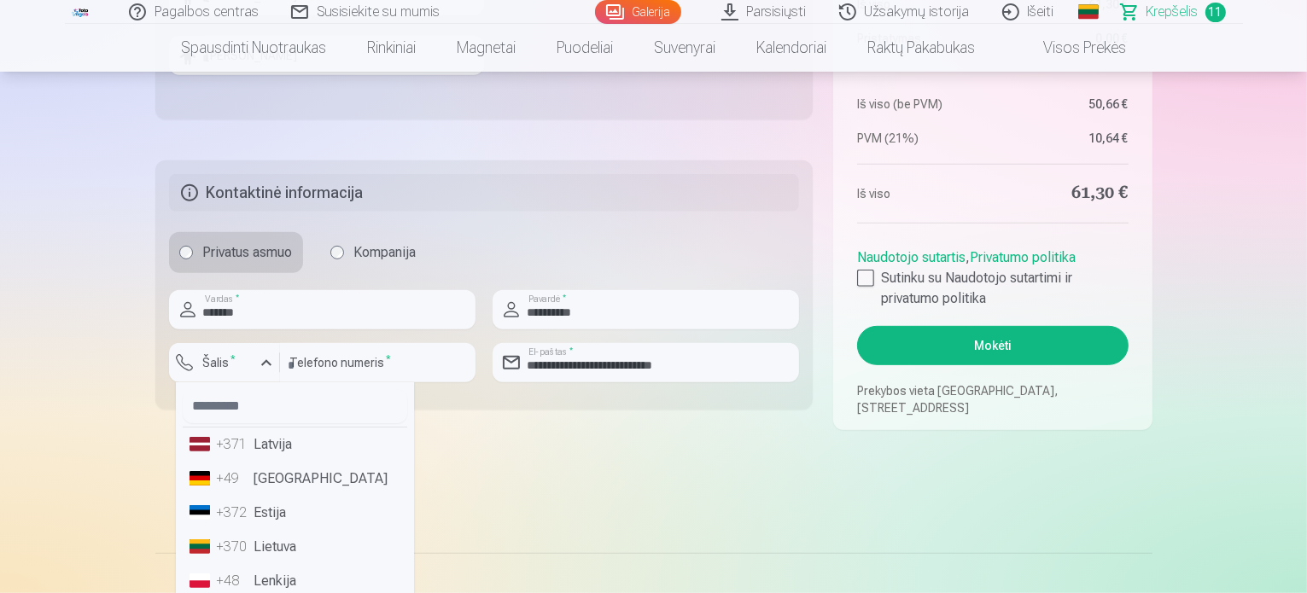
click at [290, 553] on li "+370 Lietuva" at bounding box center [295, 547] width 225 height 34
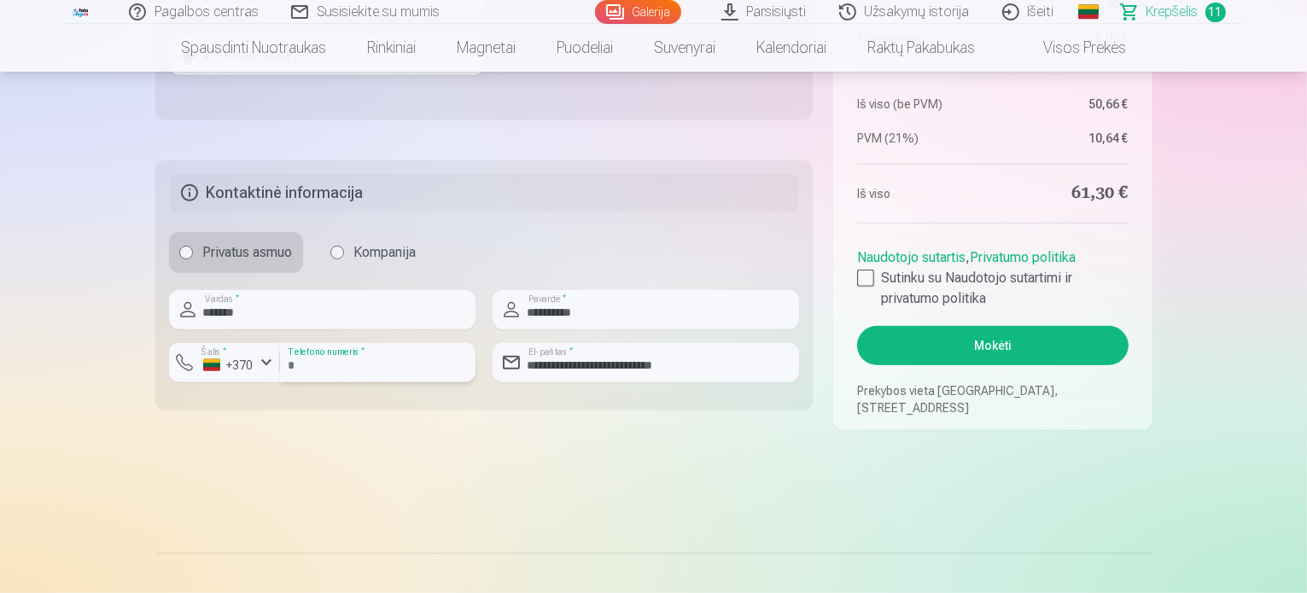
click at [295, 357] on input "*********" at bounding box center [377, 362] width 195 height 39
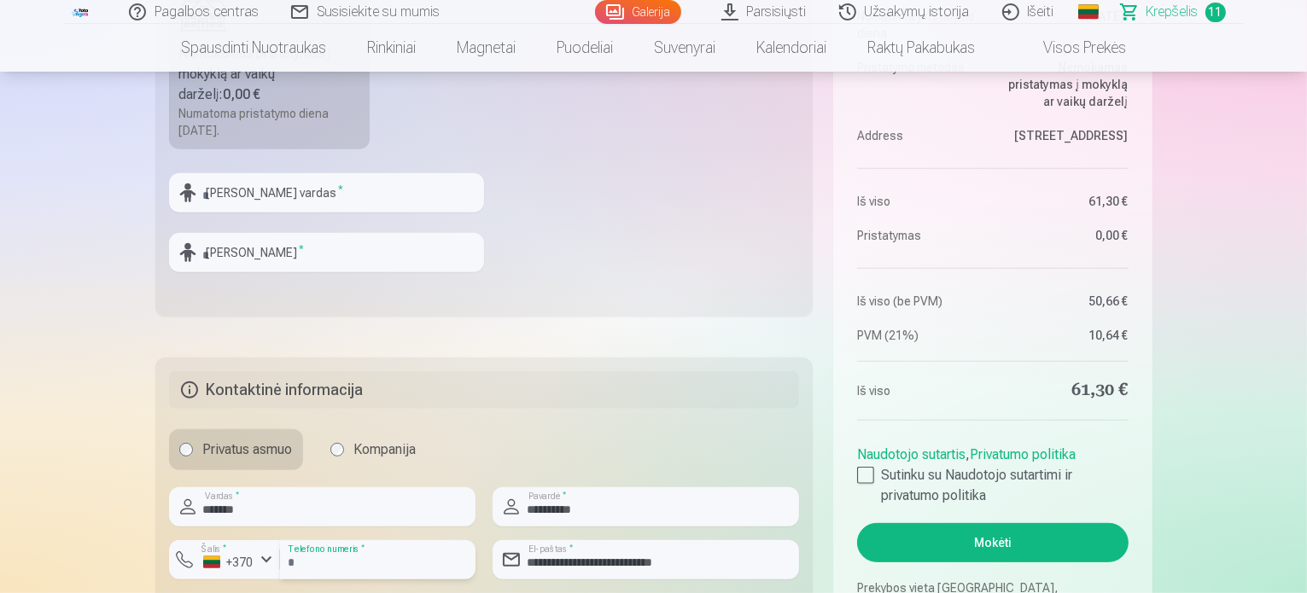
scroll to position [598, 0]
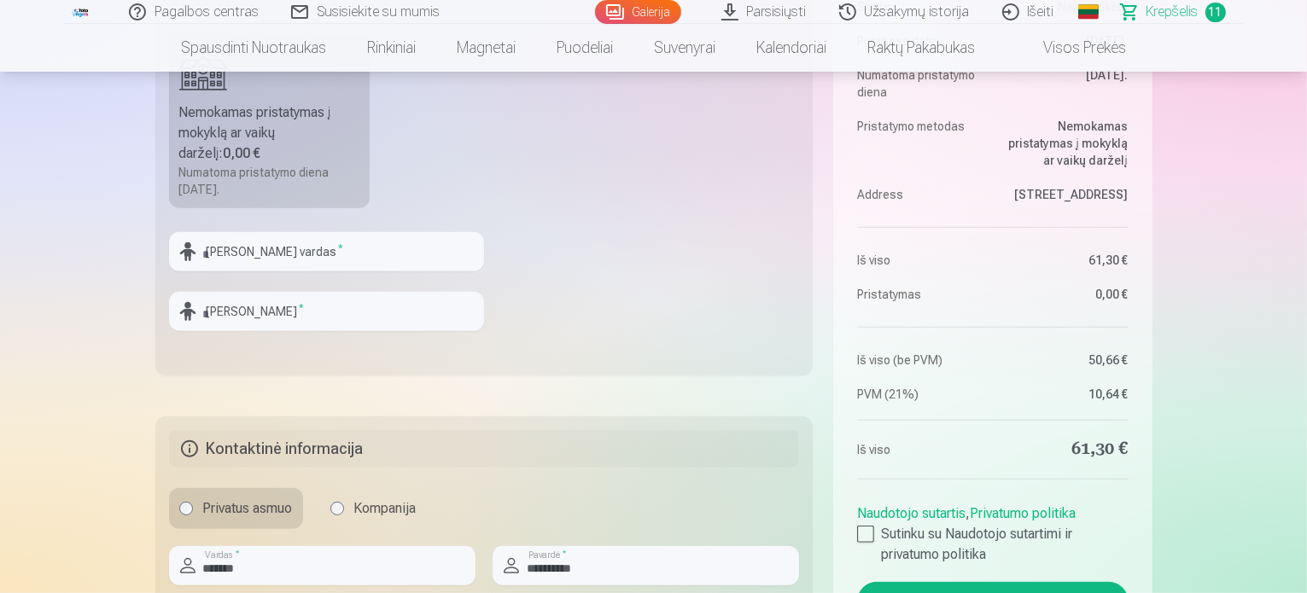
type input "********"
click at [283, 262] on input "text" at bounding box center [326, 251] width 315 height 39
type input "*******"
click at [245, 315] on input "text" at bounding box center [326, 311] width 315 height 39
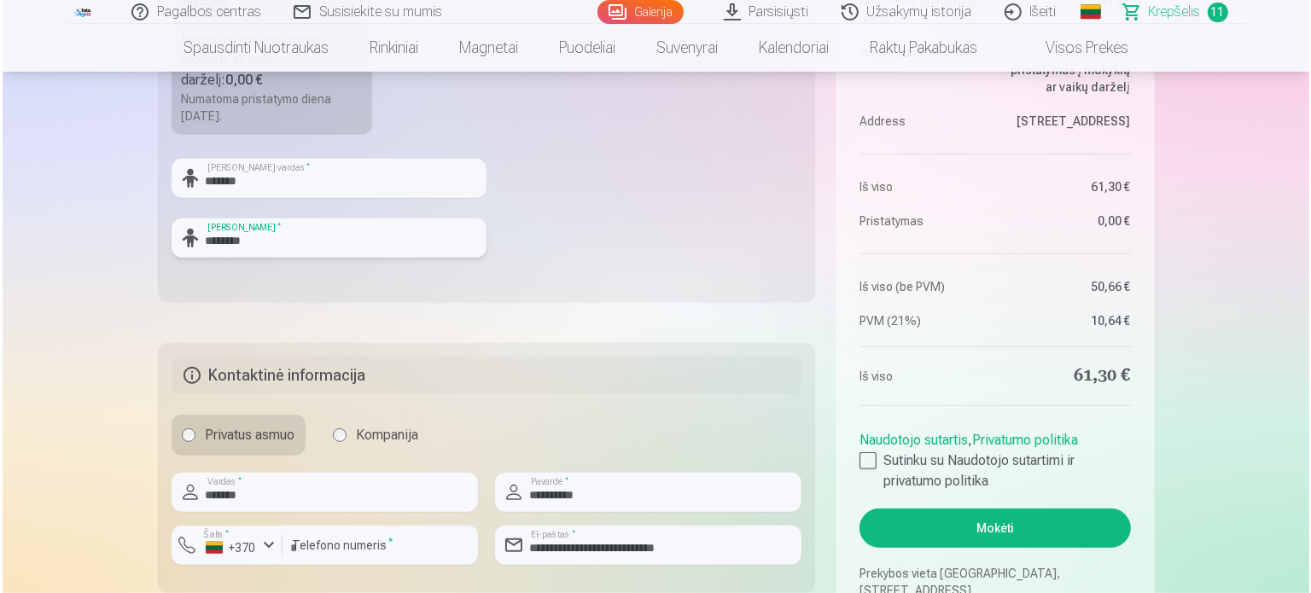
scroll to position [854, 0]
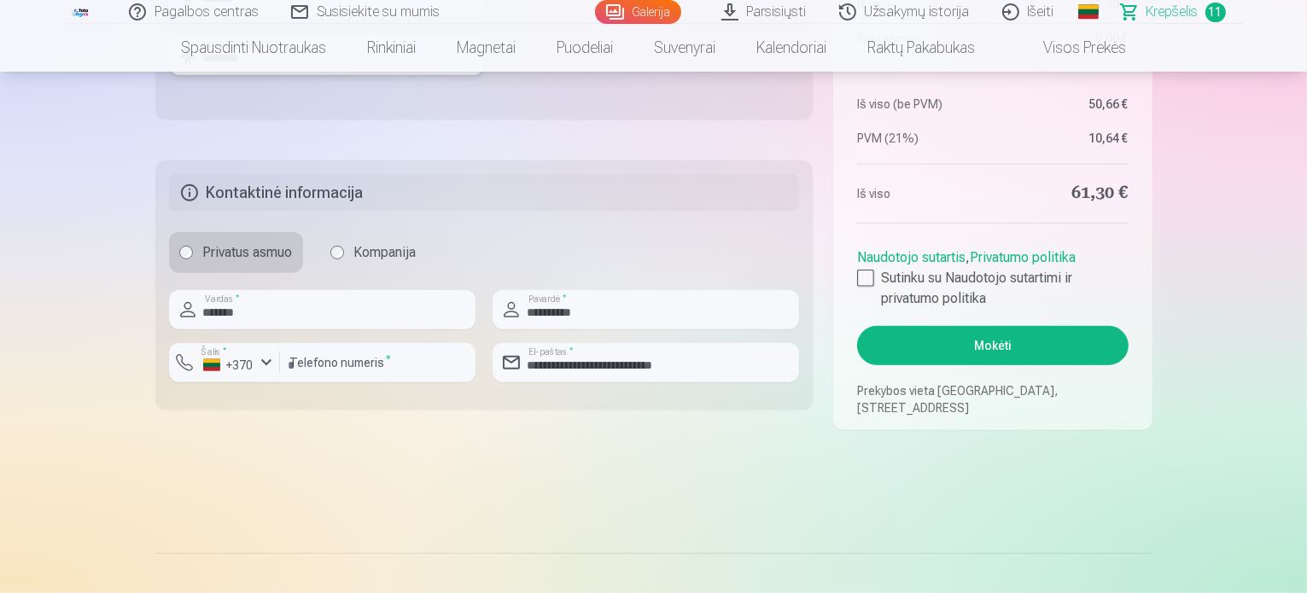
type input "********"
click at [1000, 341] on button "Mokėti" at bounding box center [992, 345] width 271 height 39
